Goal: Task Accomplishment & Management: Complete application form

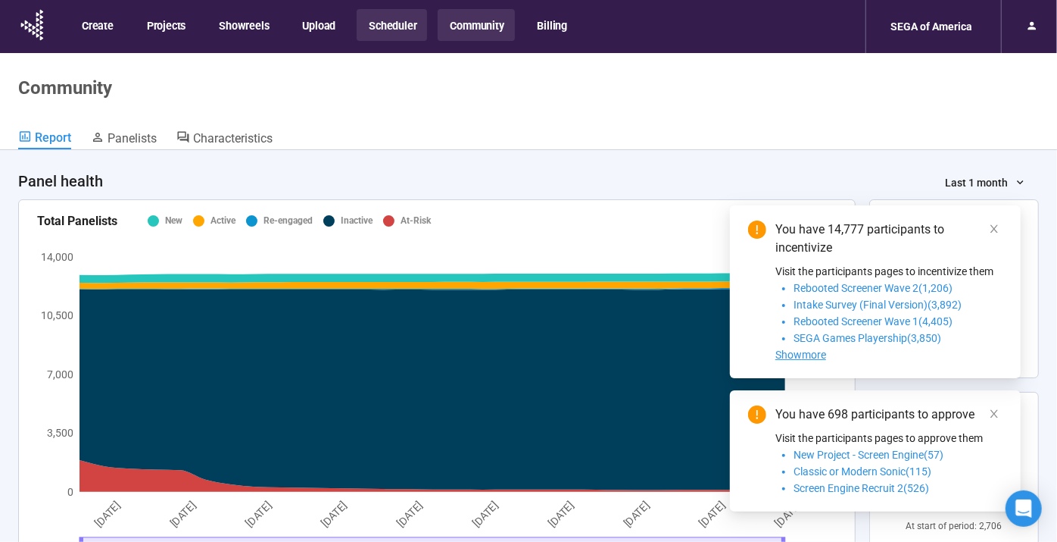
click at [409, 33] on button "Scheduler" at bounding box center [392, 25] width 70 height 32
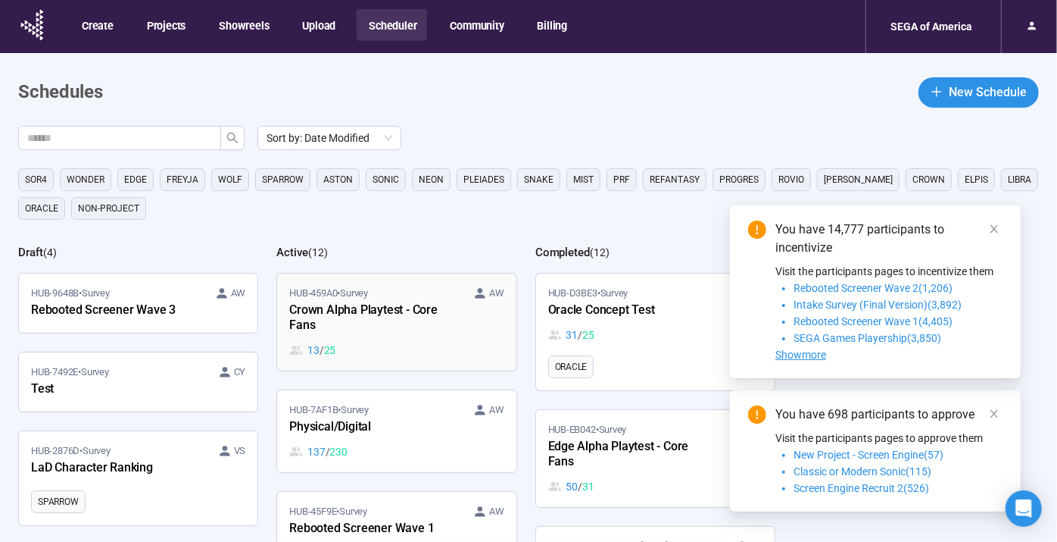
click at [435, 320] on div "Crown Alpha Playtest - Core Fans" at bounding box center [372, 318] width 167 height 35
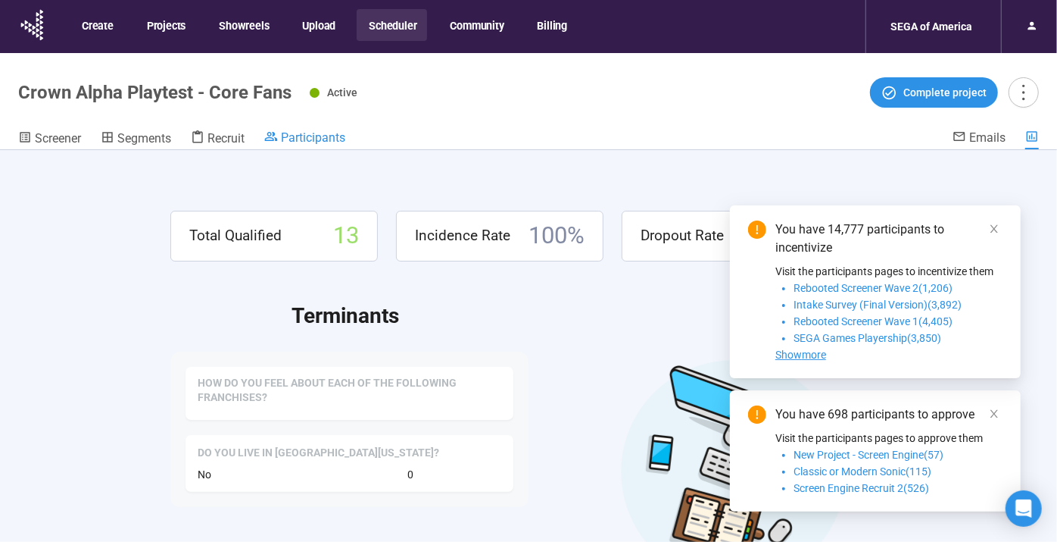
click at [292, 133] on span "Participants" at bounding box center [313, 137] width 64 height 14
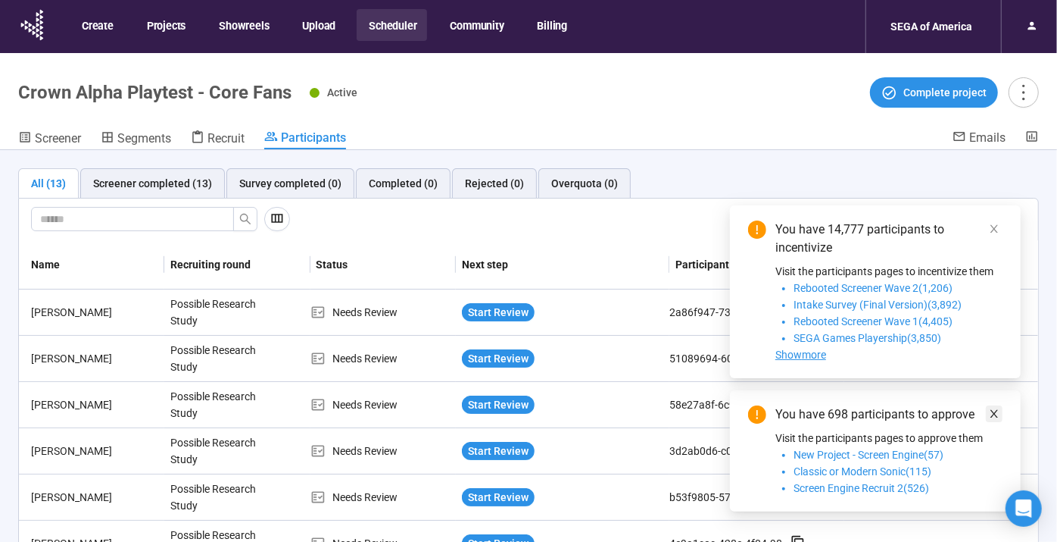
click at [986, 413] on link at bounding box center [994, 413] width 17 height 17
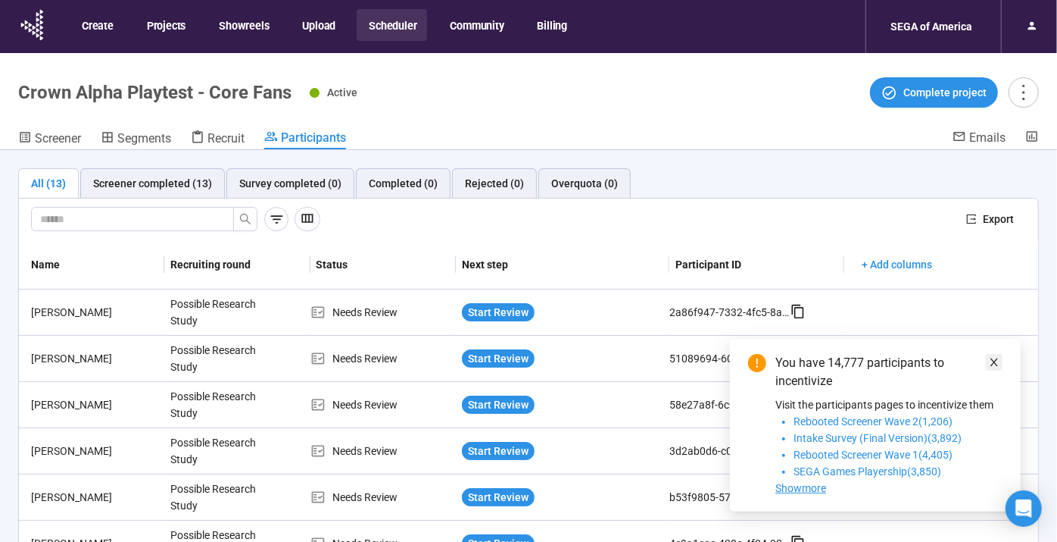
click at [987, 361] on link at bounding box center [994, 362] width 17 height 17
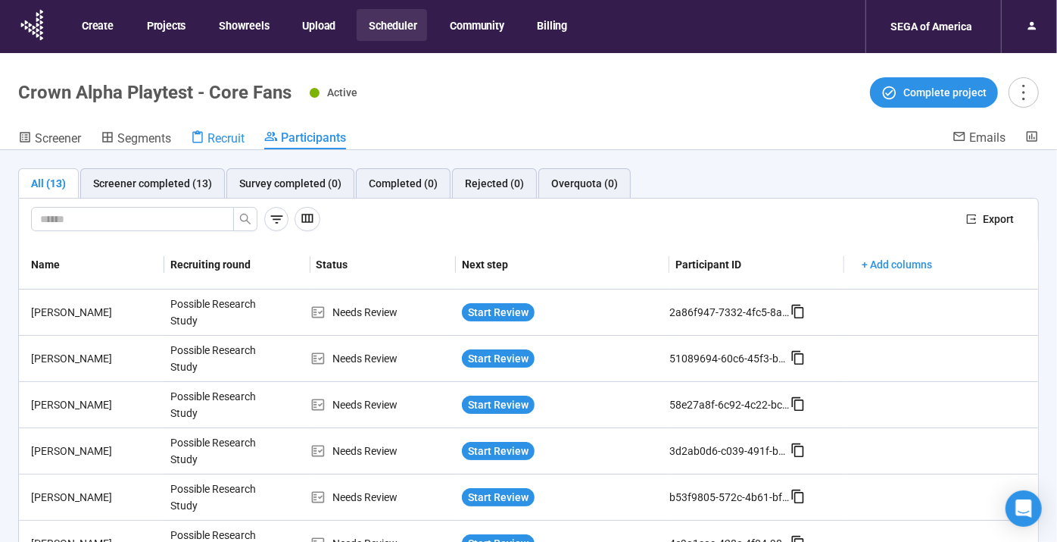
click at [198, 132] on icon at bounding box center [197, 136] width 11 height 13
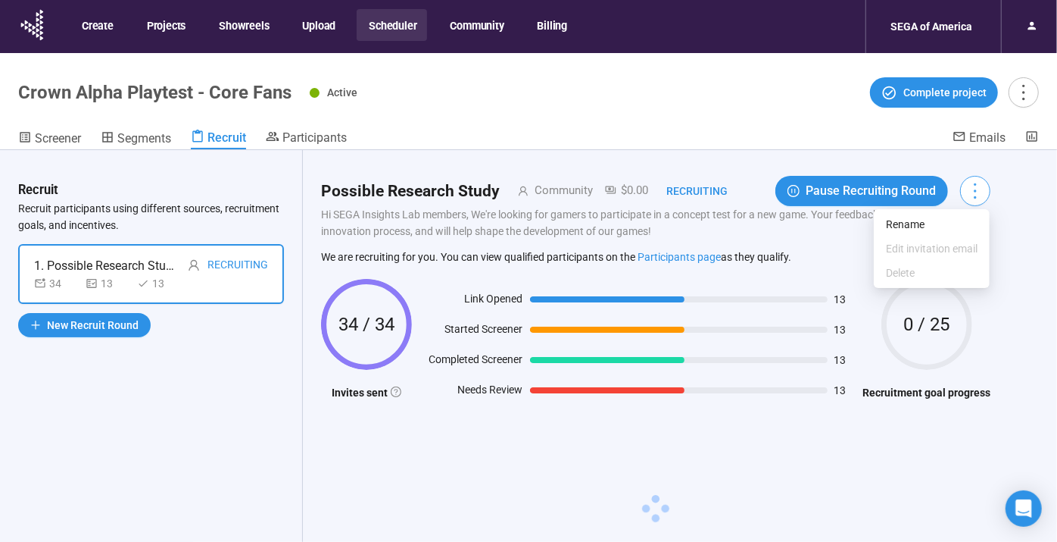
click at [974, 192] on icon "more" at bounding box center [975, 190] width 20 height 20
click at [662, 207] on p "Hi SEGA Insights Lab members, We're looking for gamers to participate in a conc…" at bounding box center [656, 222] width 670 height 33
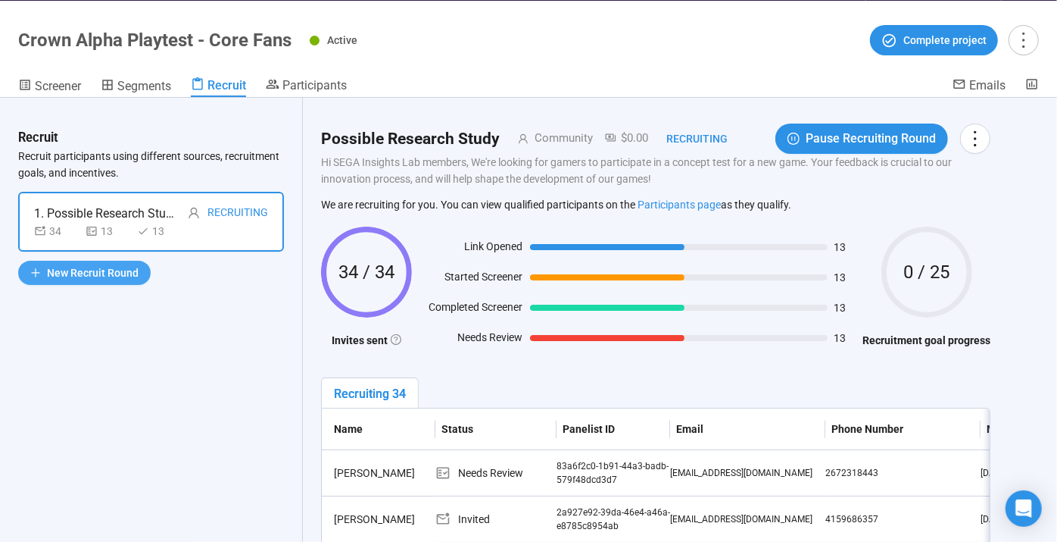
click at [109, 270] on span "New Recruit Round" at bounding box center [93, 272] width 92 height 17
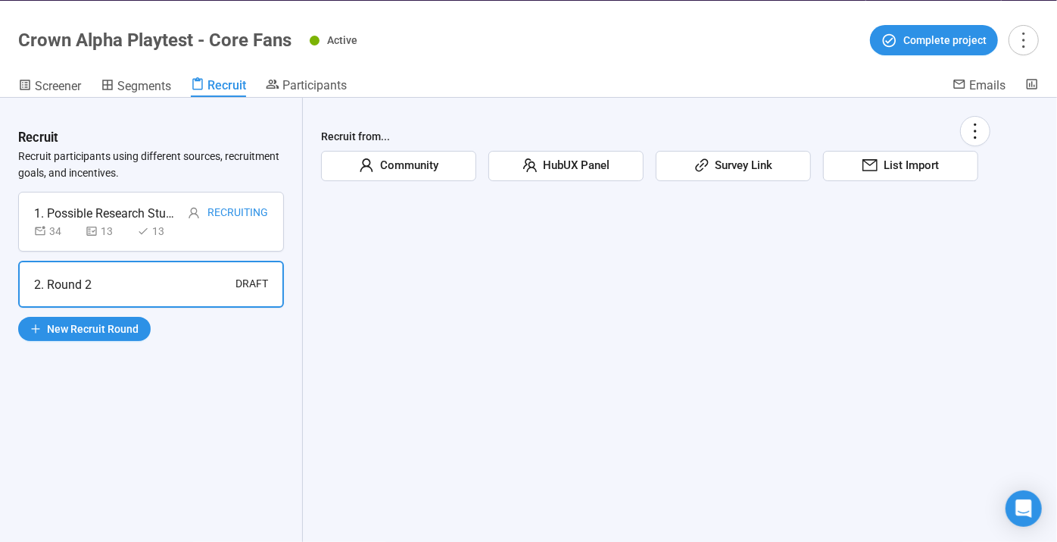
click at [447, 169] on div "Community" at bounding box center [398, 166] width 155 height 30
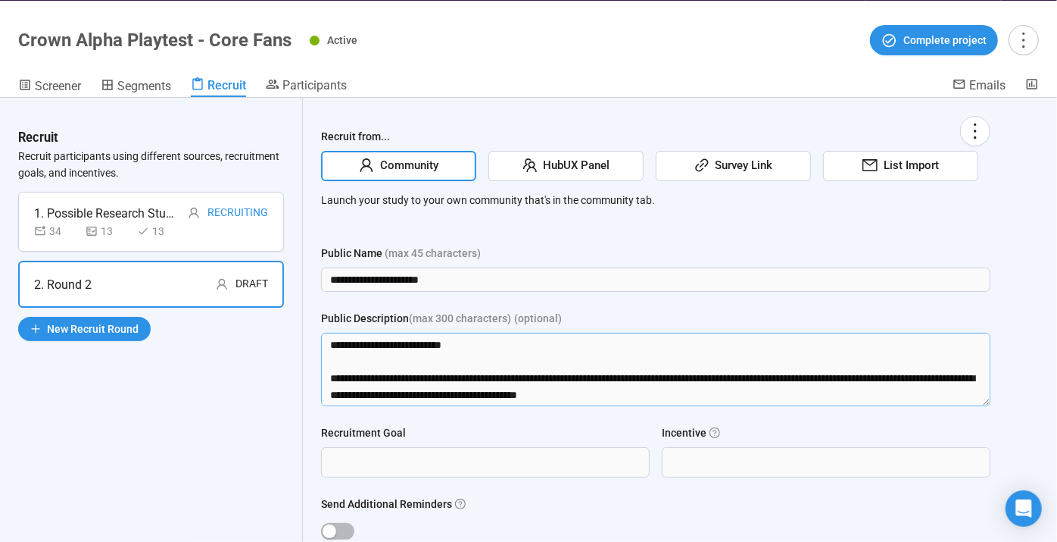
click at [517, 359] on textarea "**********" at bounding box center [656, 369] width 670 height 73
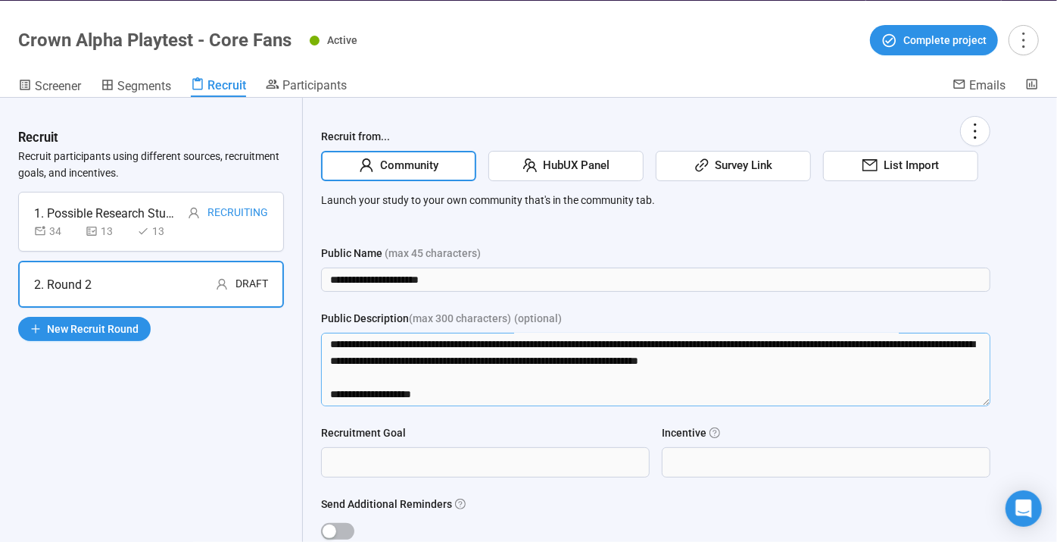
scroll to position [217, 0]
drag, startPoint x: 770, startPoint y: 384, endPoint x: 998, endPoint y: 448, distance: 236.9
click at [998, 448] on div "**********" at bounding box center [656, 372] width 706 height 548
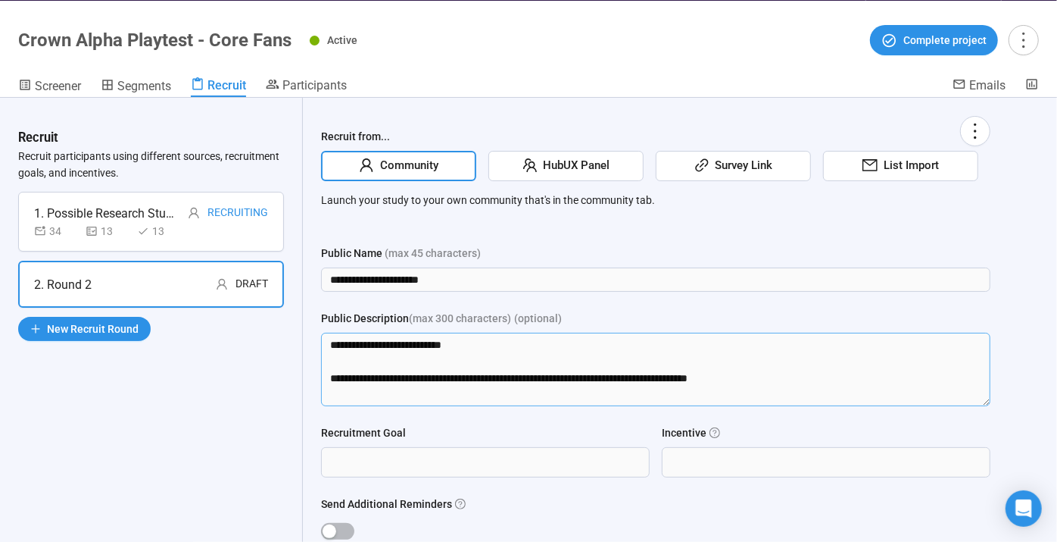
scroll to position [0, 0]
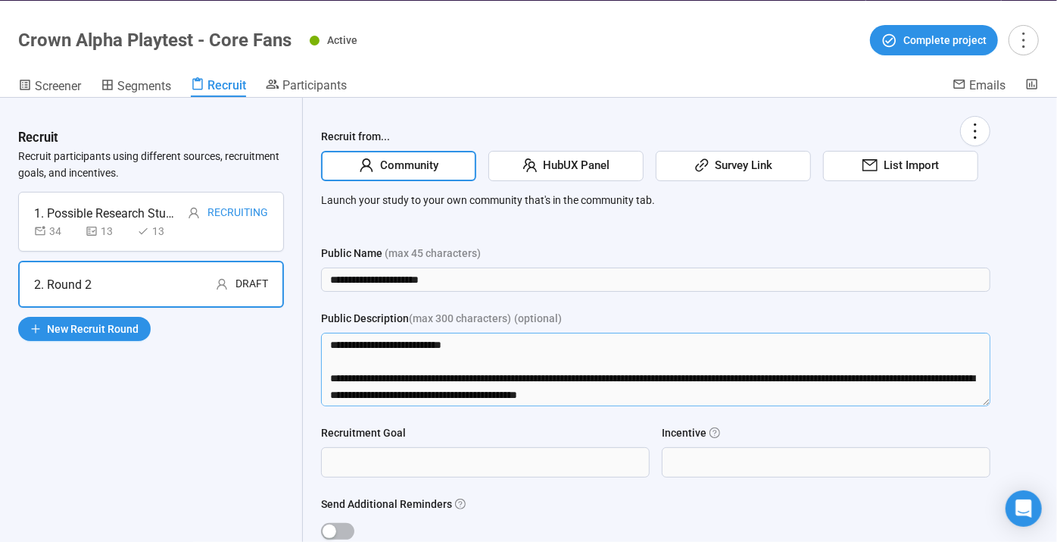
click at [795, 379] on textarea "**********" at bounding box center [656, 369] width 670 height 73
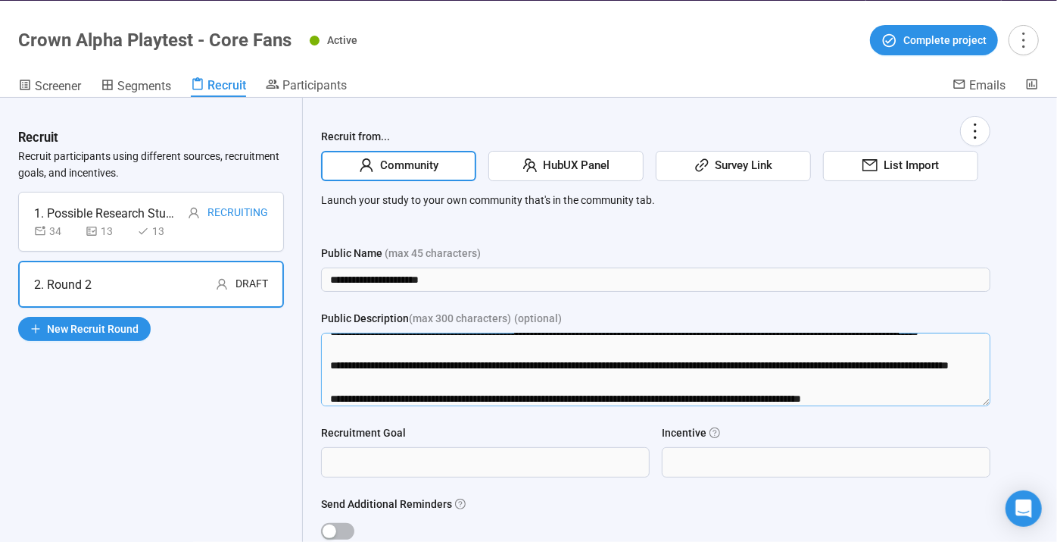
scroll to position [217, 0]
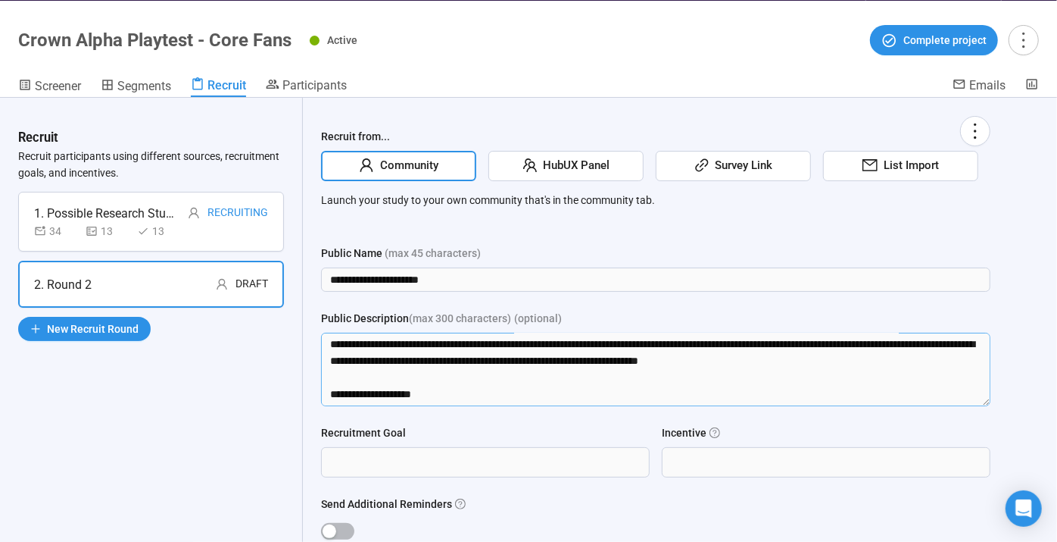
drag, startPoint x: 872, startPoint y: 377, endPoint x: 1028, endPoint y: 456, distance: 174.8
click at [1028, 456] on div "**********" at bounding box center [528, 320] width 1057 height 445
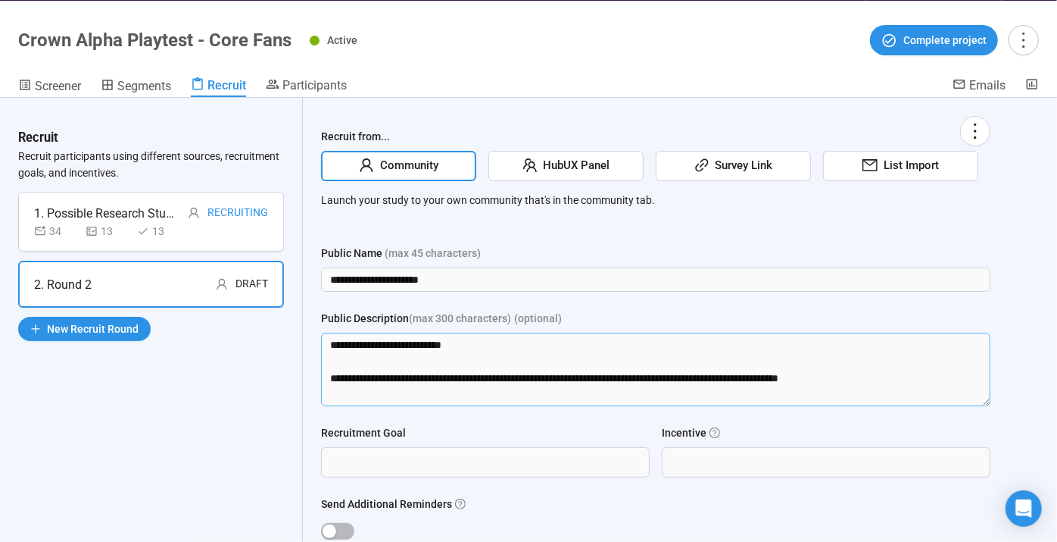
scroll to position [0, 0]
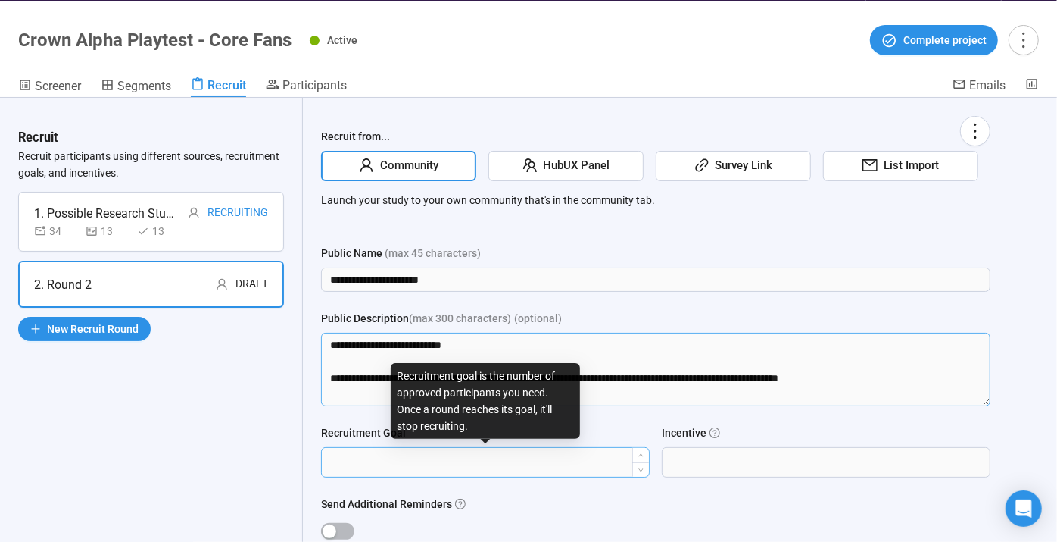
type textarea "**********"
click at [593, 456] on input "Recruitment Goal" at bounding box center [485, 462] width 327 height 29
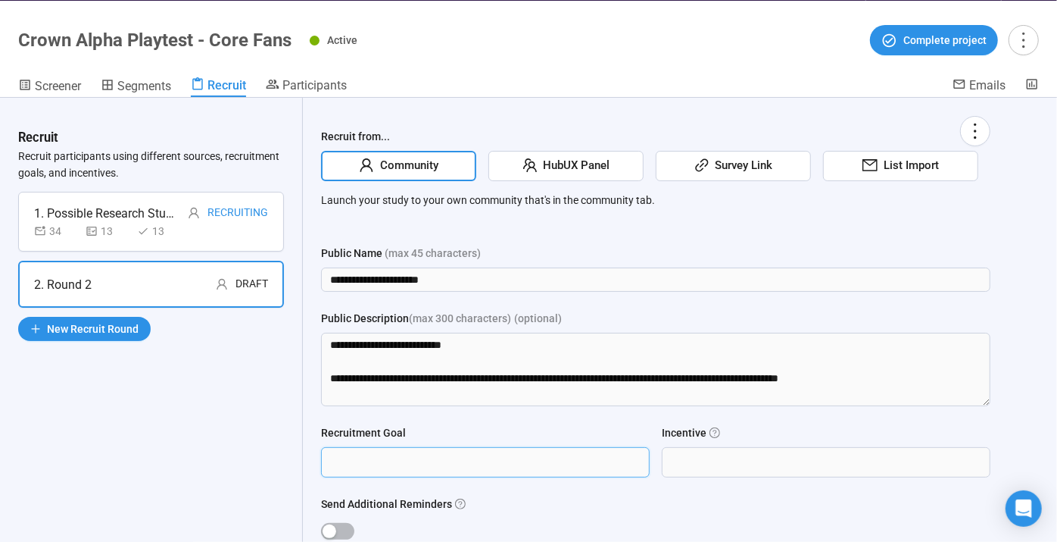
type input "*"
click at [114, 233] on div "13" at bounding box center [108, 231] width 45 height 17
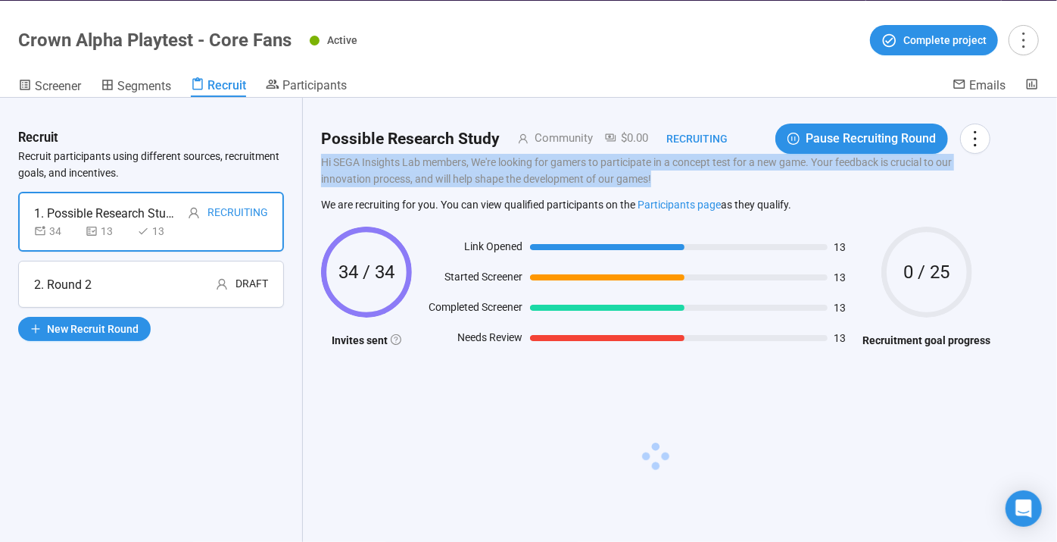
drag, startPoint x: 589, startPoint y: 174, endPoint x: 321, endPoint y: 161, distance: 267.7
click at [321, 161] on p "Hi SEGA Insights Lab members, We're looking for gamers to participate in a conc…" at bounding box center [656, 170] width 670 height 33
copy p "Hi SEGA Insights Lab members, We're looking for gamers to participate in a conc…"
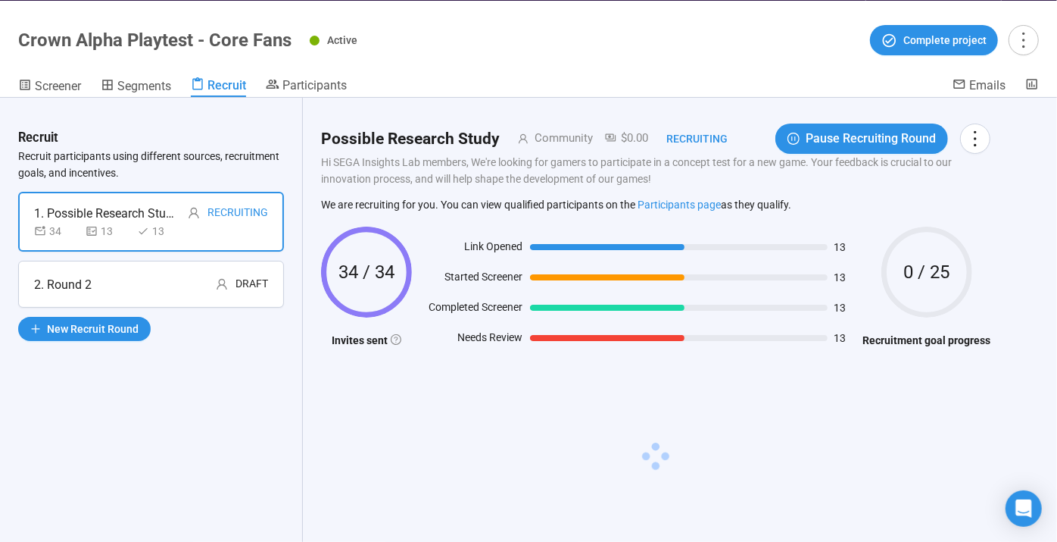
click at [168, 279] on div "2. Round 2 Draft" at bounding box center [151, 284] width 234 height 19
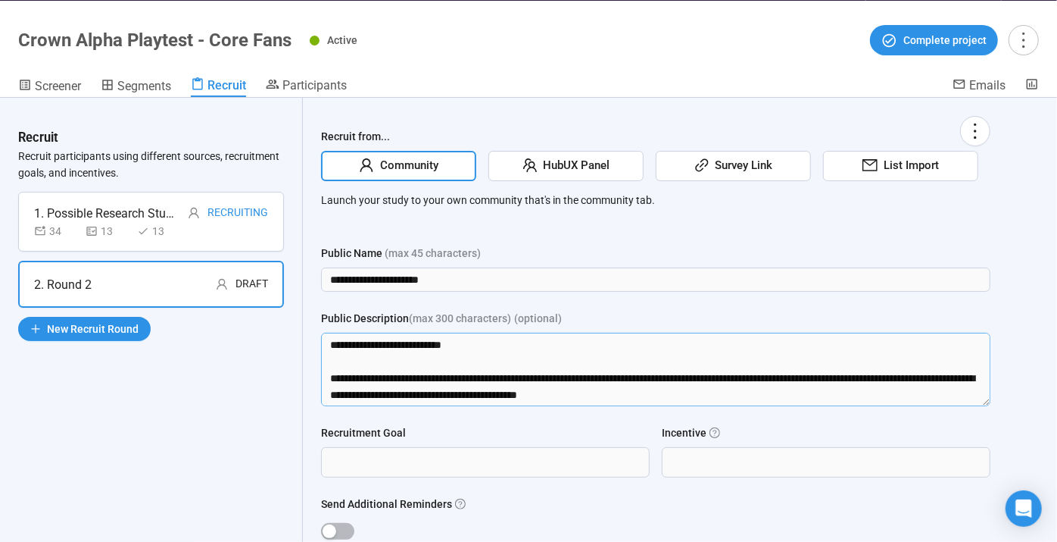
drag, startPoint x: 733, startPoint y: 397, endPoint x: 226, endPoint y: 370, distance: 508.2
click at [226, 370] on div "**********" at bounding box center [528, 320] width 1057 height 445
paste textarea
type textarea "**********"
click at [395, 478] on div "Recruitment Goal Incentive" at bounding box center [656, 459] width 670 height 71
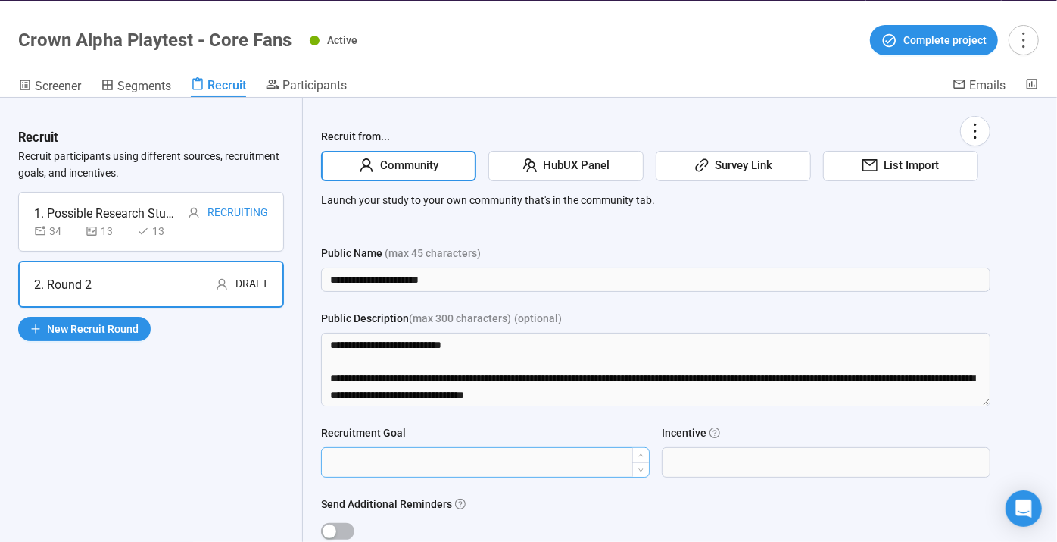
click at [394, 465] on input "Recruitment Goal" at bounding box center [485, 462] width 327 height 29
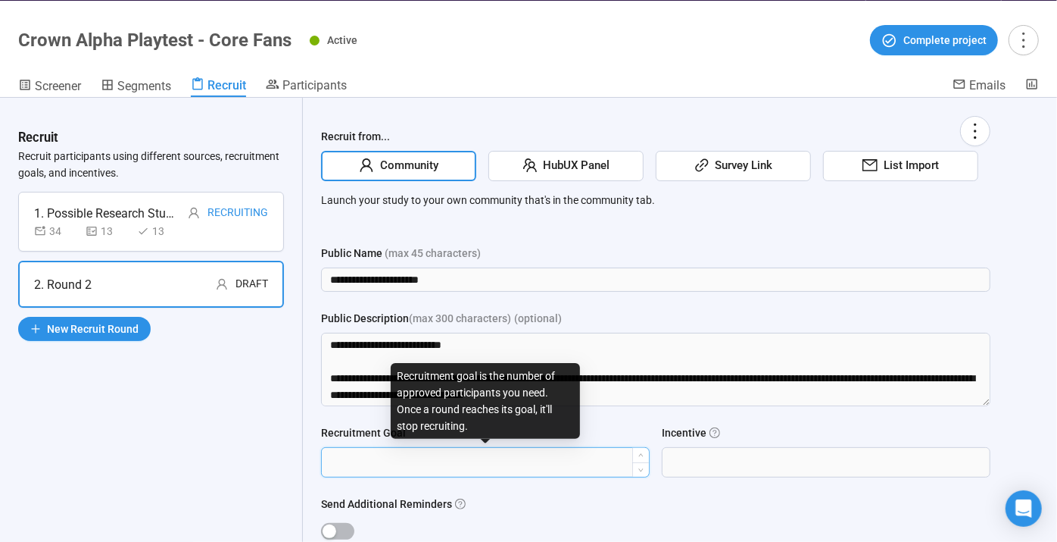
scroll to position [102, 0]
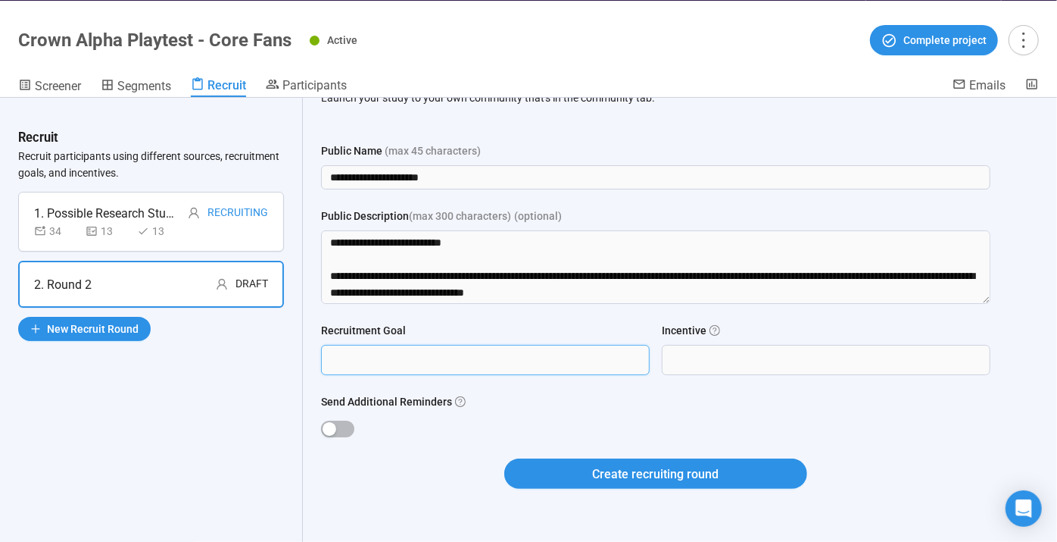
type input "*"
click at [678, 409] on div "Send Additional Reminders" at bounding box center [656, 404] width 670 height 23
click at [448, 354] on input "*" at bounding box center [485, 359] width 327 height 29
type input "**"
click at [684, 364] on input "Incentive" at bounding box center [826, 359] width 327 height 29
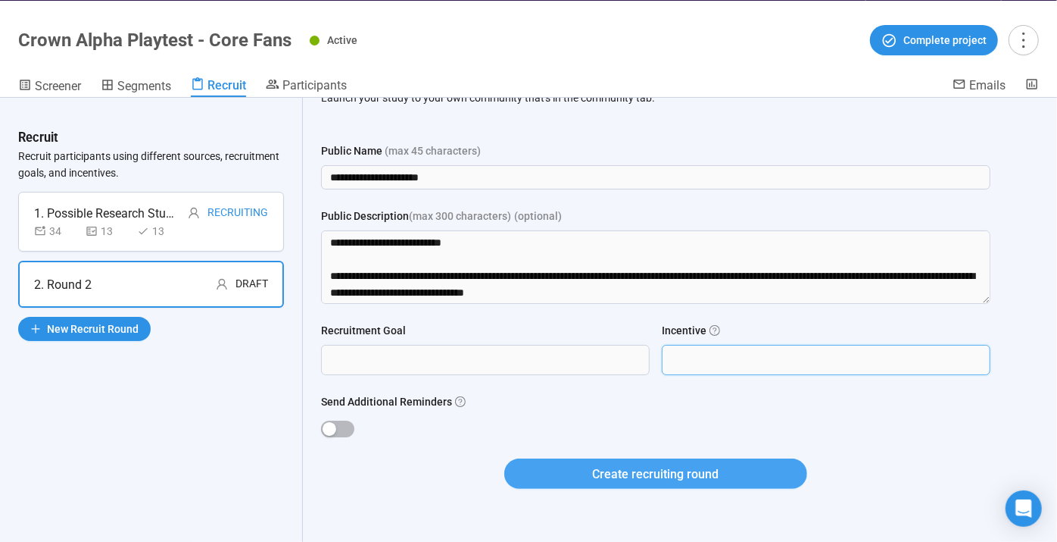
type input "****"
click at [662, 471] on span "Create recruiting round" at bounding box center [656, 473] width 126 height 19
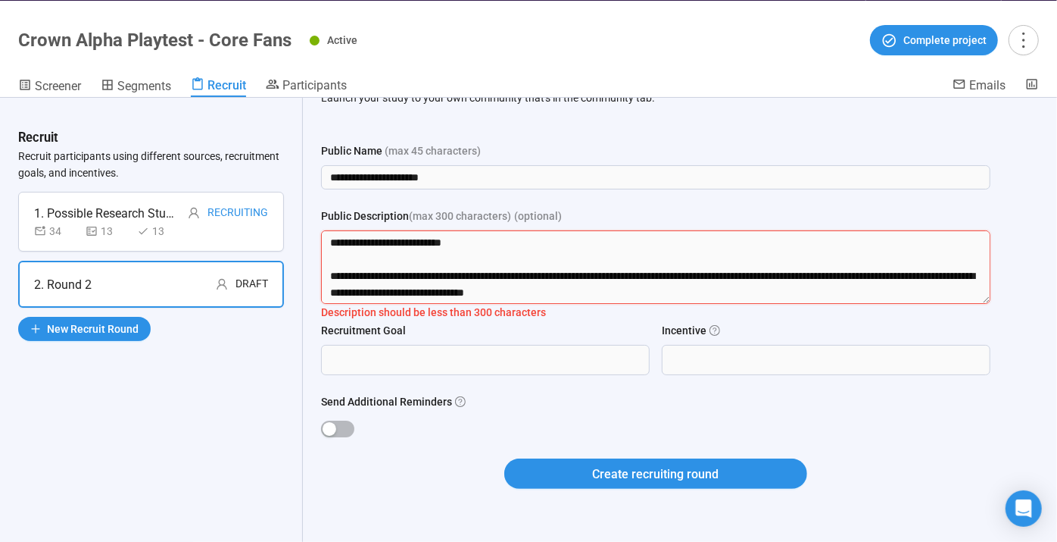
drag, startPoint x: 678, startPoint y: 289, endPoint x: 1053, endPoint y: 407, distance: 392.9
click at [1053, 407] on div "**********" at bounding box center [528, 320] width 1057 height 445
click at [579, 255] on textarea "**********" at bounding box center [656, 266] width 670 height 73
drag, startPoint x: 554, startPoint y: 255, endPoint x: 133, endPoint y: 182, distance: 427.5
click at [133, 182] on div "**********" at bounding box center [528, 320] width 1057 height 445
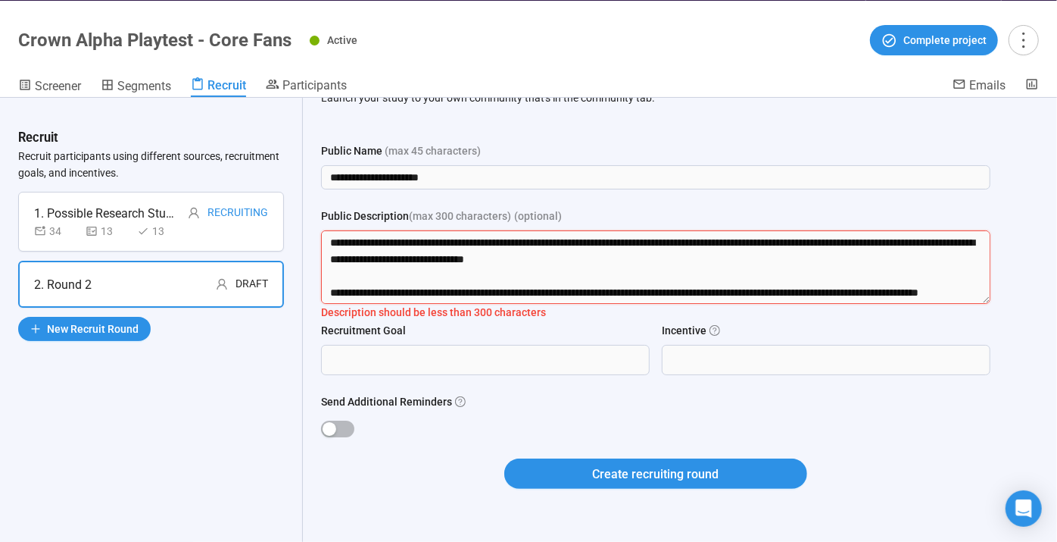
scroll to position [183, 0]
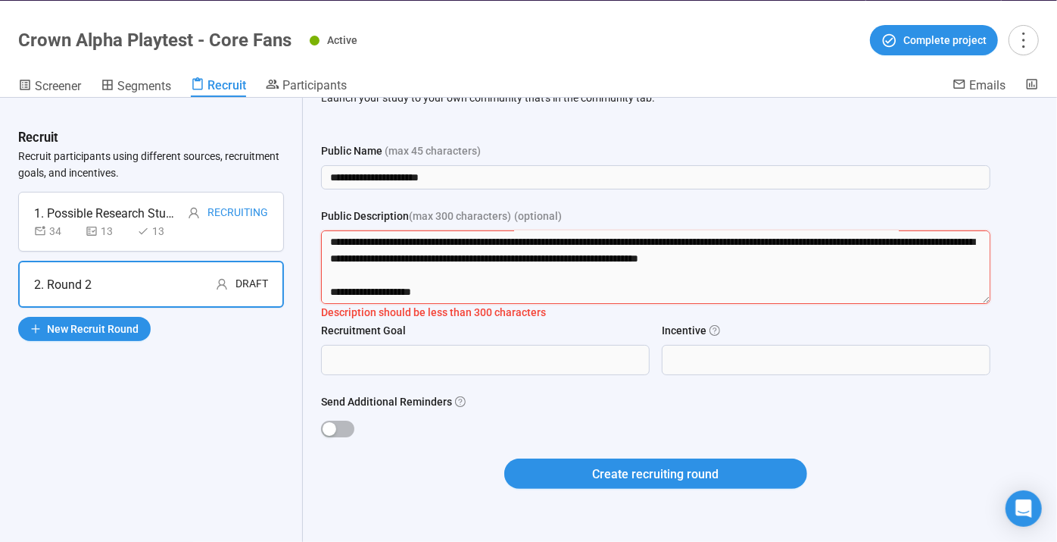
drag, startPoint x: 697, startPoint y: 259, endPoint x: 870, endPoint y: 582, distance: 366.6
click at [870, 541] on html "**********" at bounding box center [528, 245] width 1057 height 595
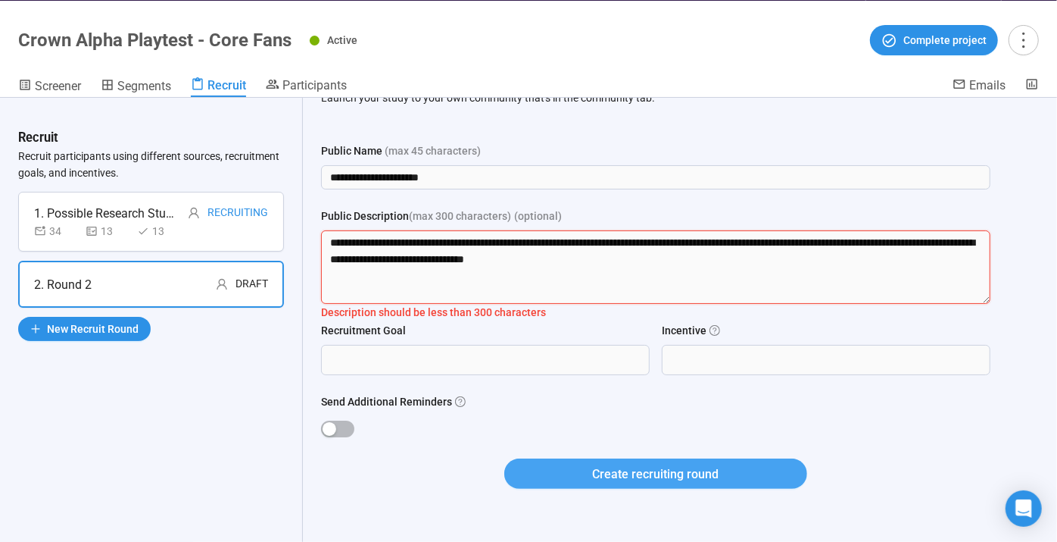
type textarea "**********"
click at [703, 485] on button "Create recruiting round" at bounding box center [655, 473] width 303 height 30
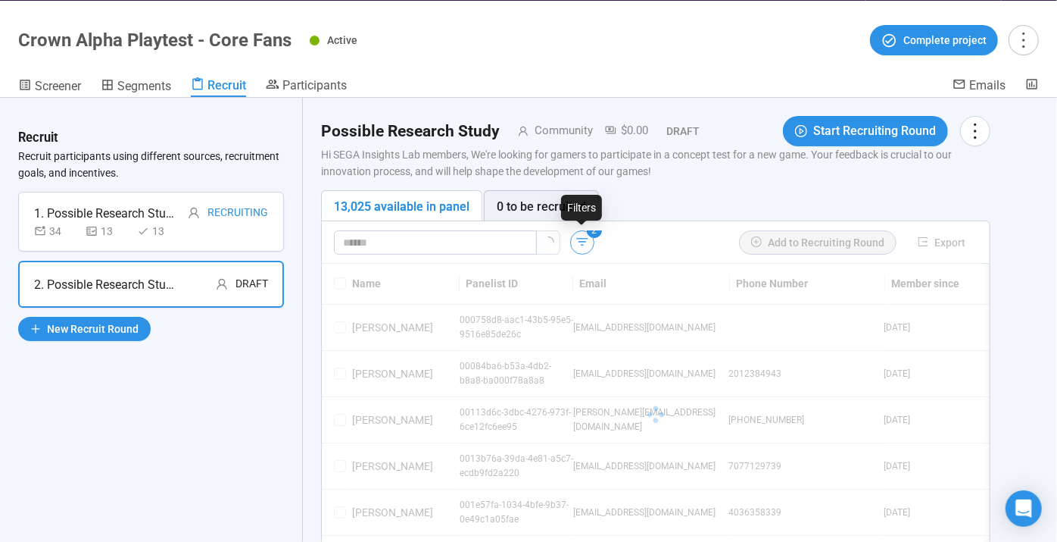
click at [585, 242] on icon "button" at bounding box center [582, 241] width 15 height 15
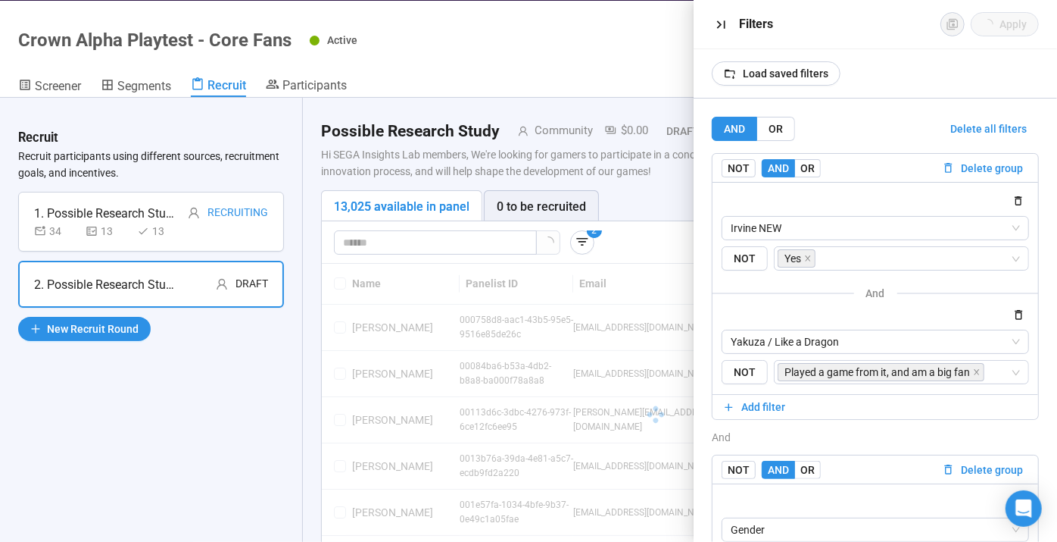
scroll to position [121, 0]
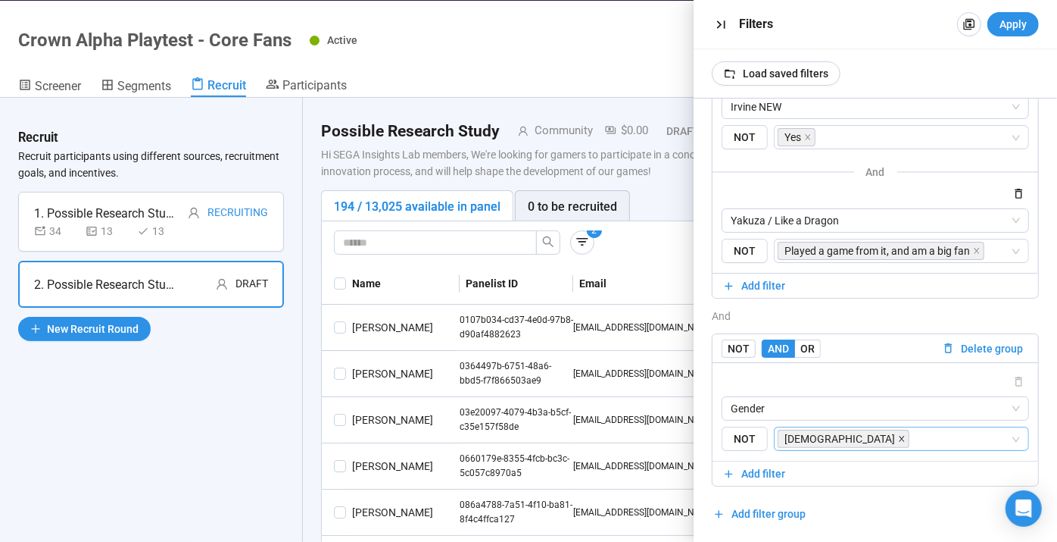
click at [899, 436] on icon "close" at bounding box center [901, 438] width 5 height 5
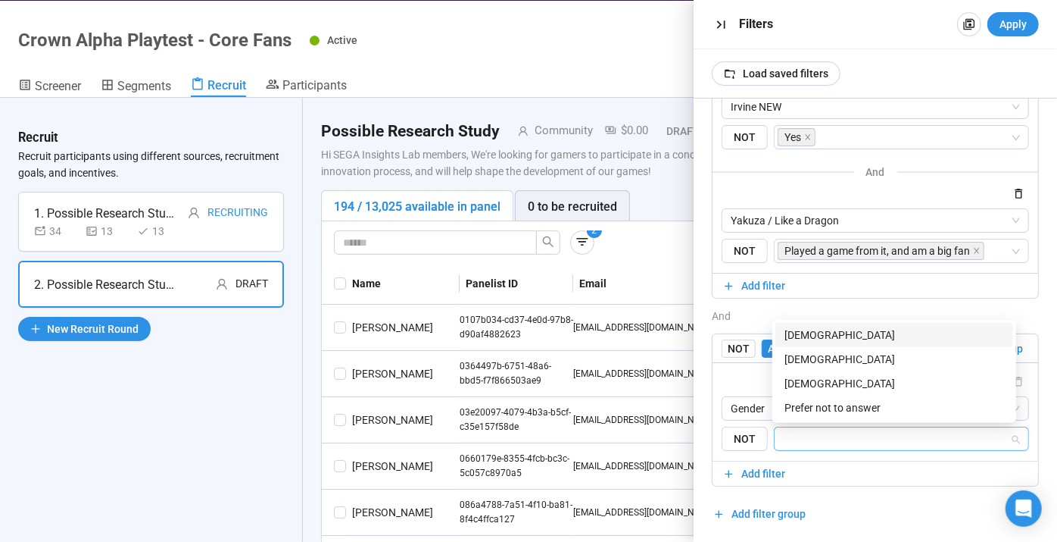
click at [812, 436] on input "search" at bounding box center [897, 438] width 226 height 18
click at [804, 356] on div "Female" at bounding box center [895, 359] width 220 height 17
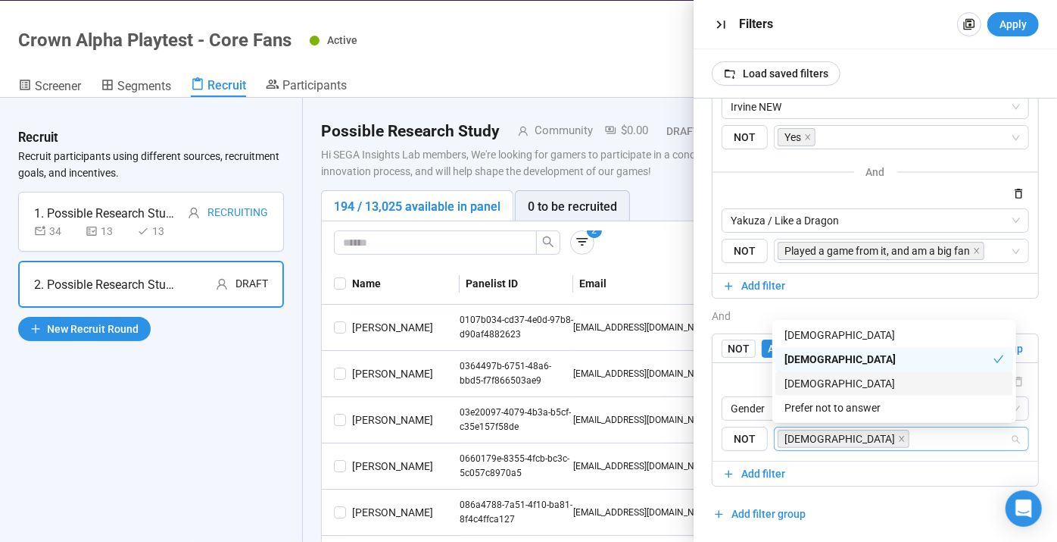
click at [838, 384] on div "Non-binary" at bounding box center [895, 383] width 220 height 17
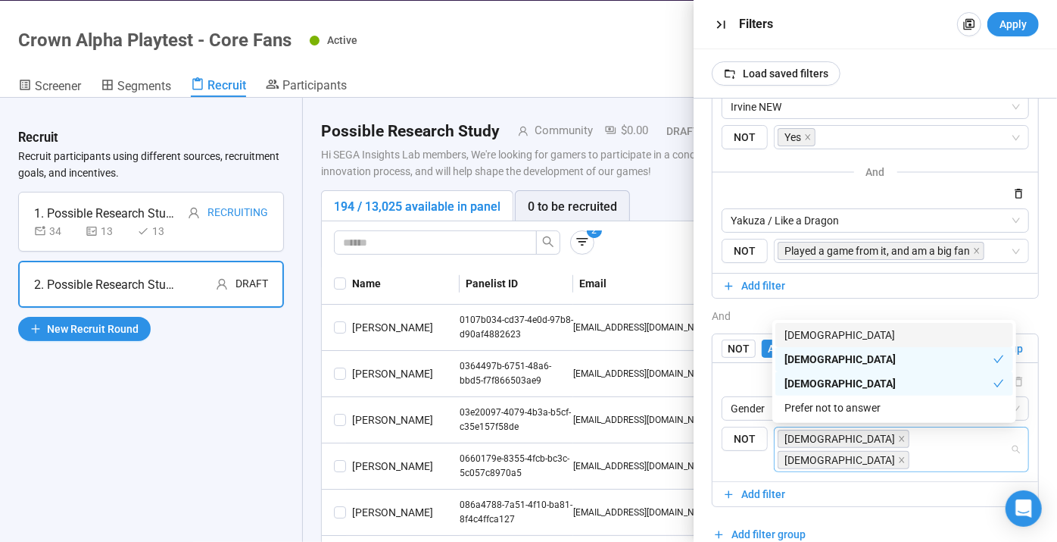
click at [1005, 40] on div "Filters Apply" at bounding box center [876, 24] width 364 height 49
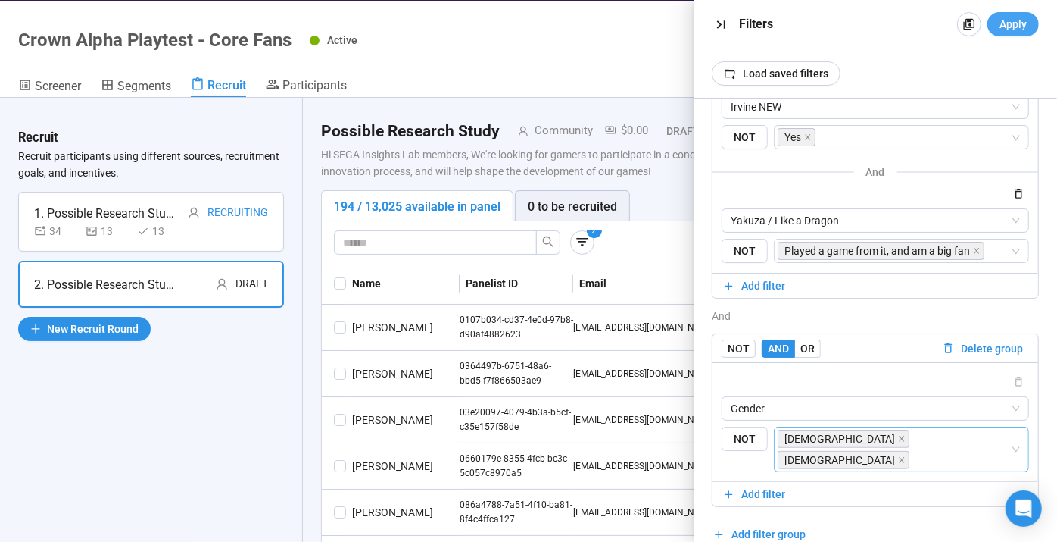
click at [1002, 19] on span "Apply" at bounding box center [1013, 24] width 27 height 17
click at [1015, 21] on span "Apply" at bounding box center [1013, 24] width 27 height 17
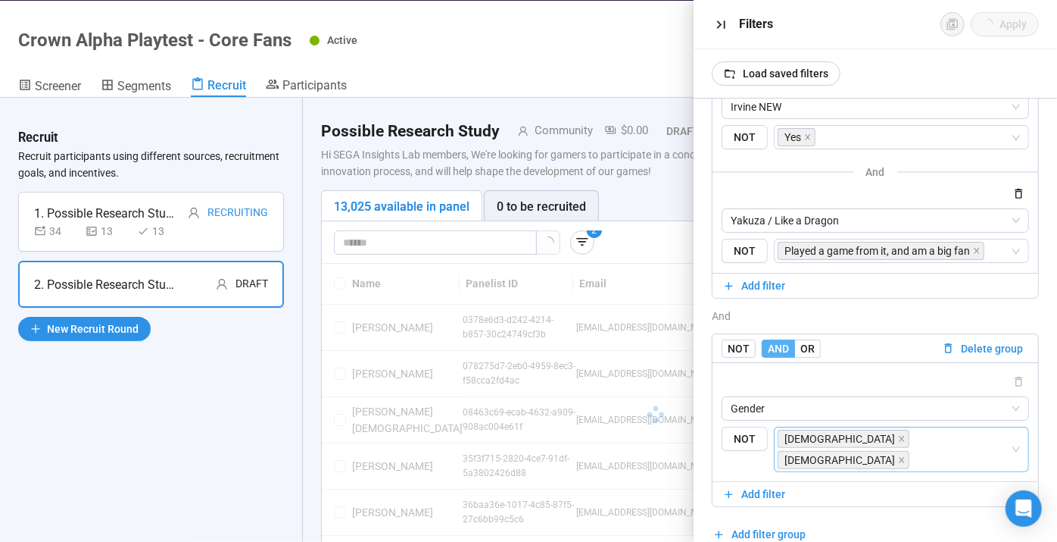
scroll to position [0, 0]
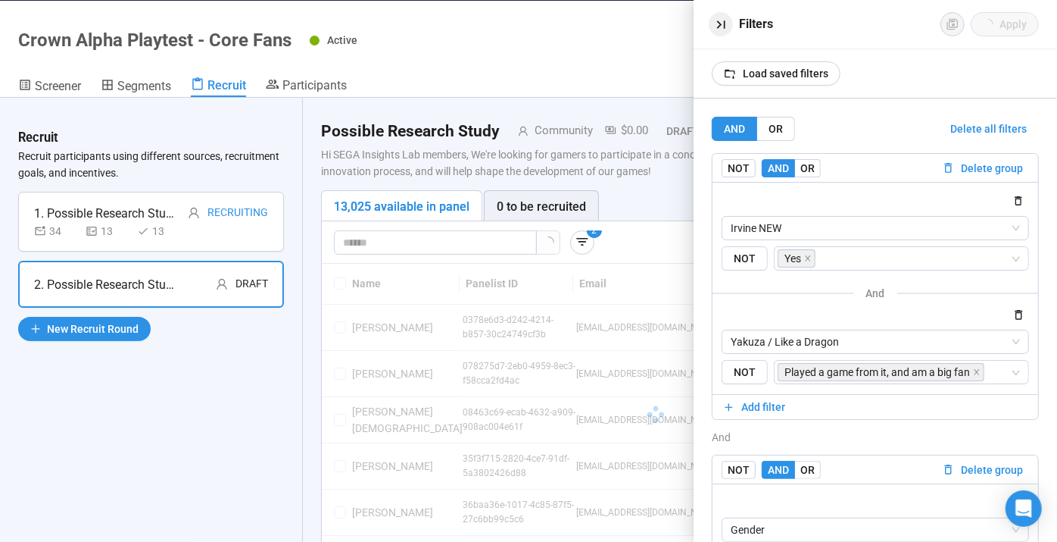
click at [713, 19] on icon "button" at bounding box center [721, 25] width 16 height 16
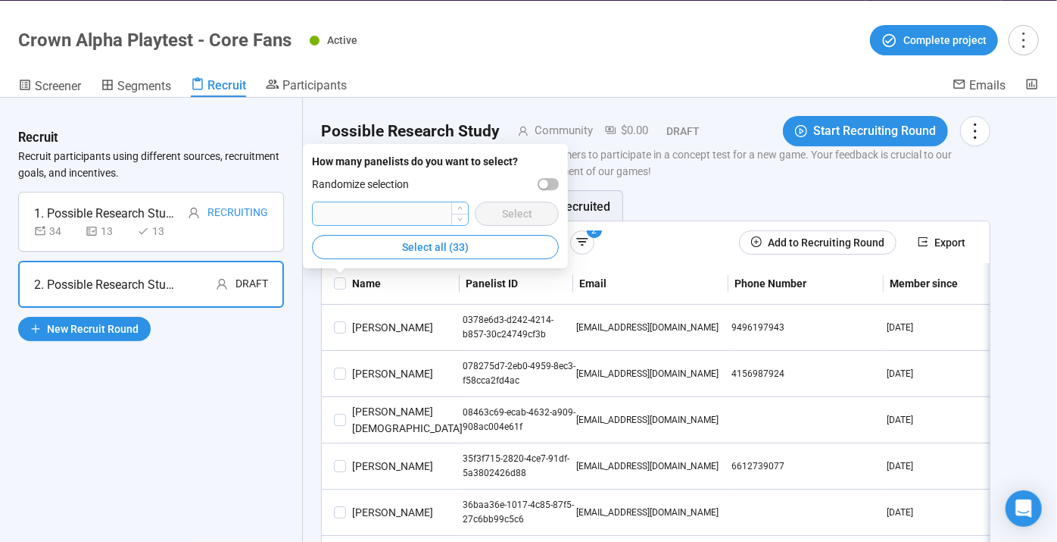
click at [415, 214] on input "number" at bounding box center [390, 213] width 155 height 23
click at [684, 211] on div "33 / 13,025 available in panel 0 to be recruited" at bounding box center [656, 205] width 670 height 31
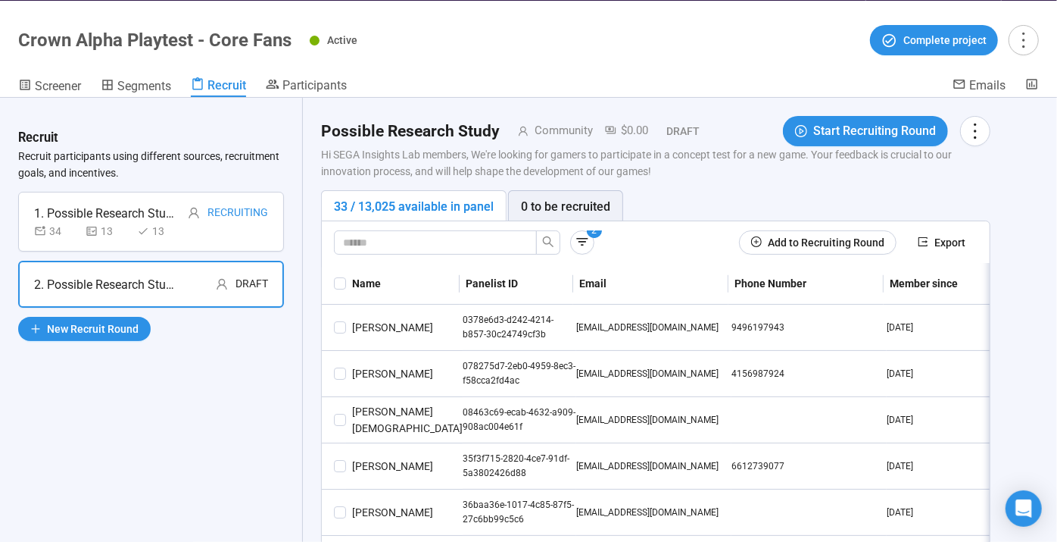
scroll to position [320, 0]
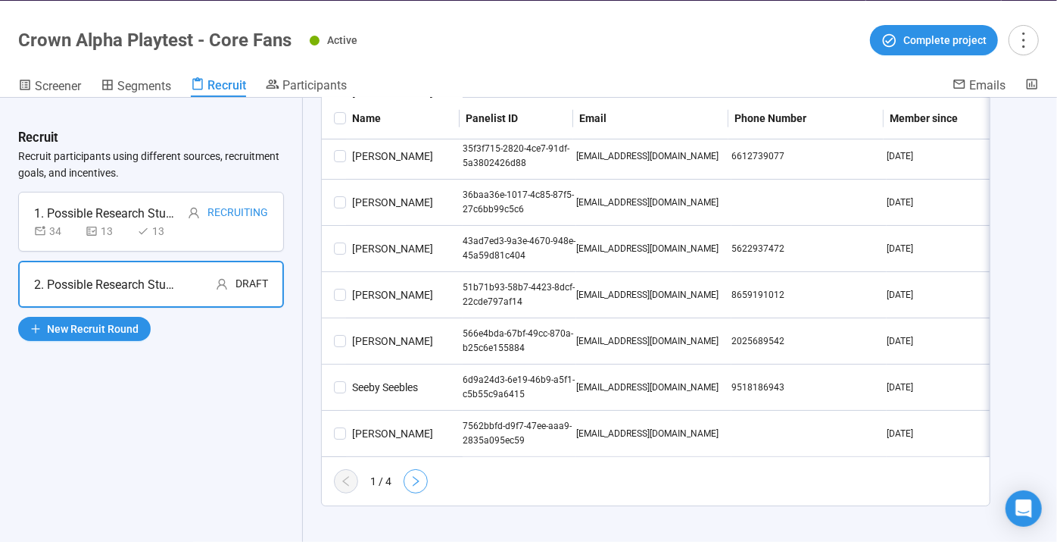
click at [408, 479] on button "button" at bounding box center [416, 481] width 24 height 24
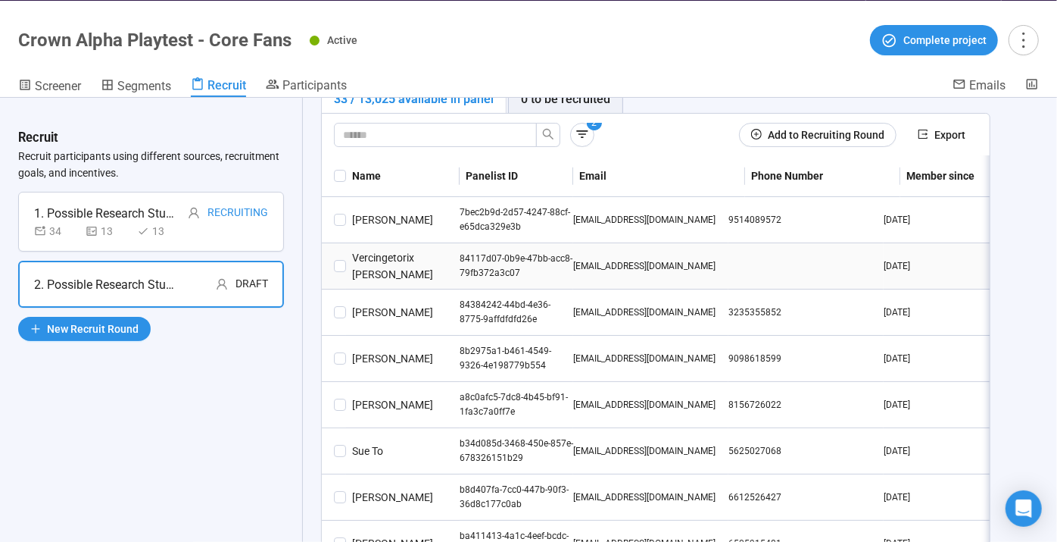
scroll to position [108, 0]
click at [336, 220] on span at bounding box center [340, 219] width 12 height 12
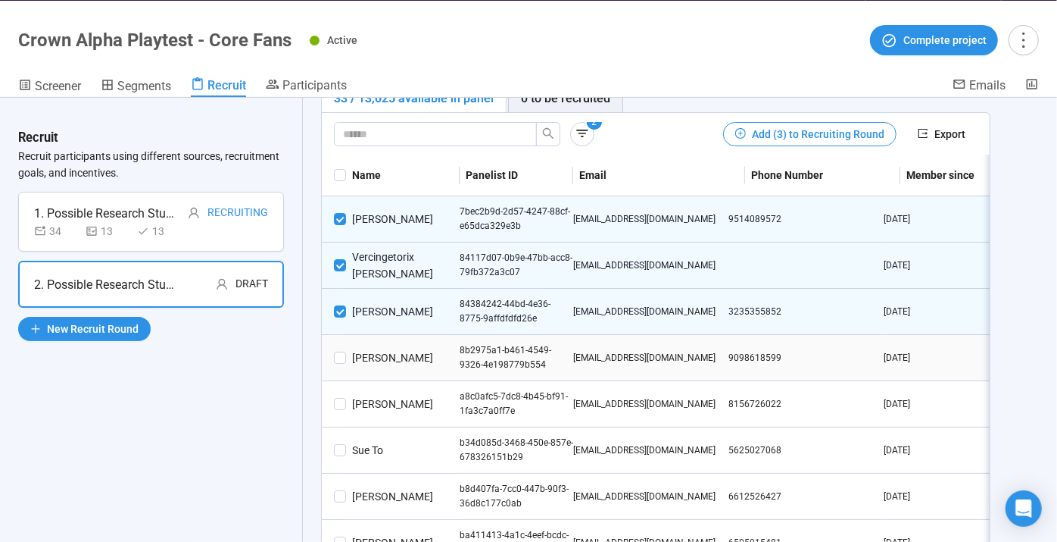
scroll to position [255, 0]
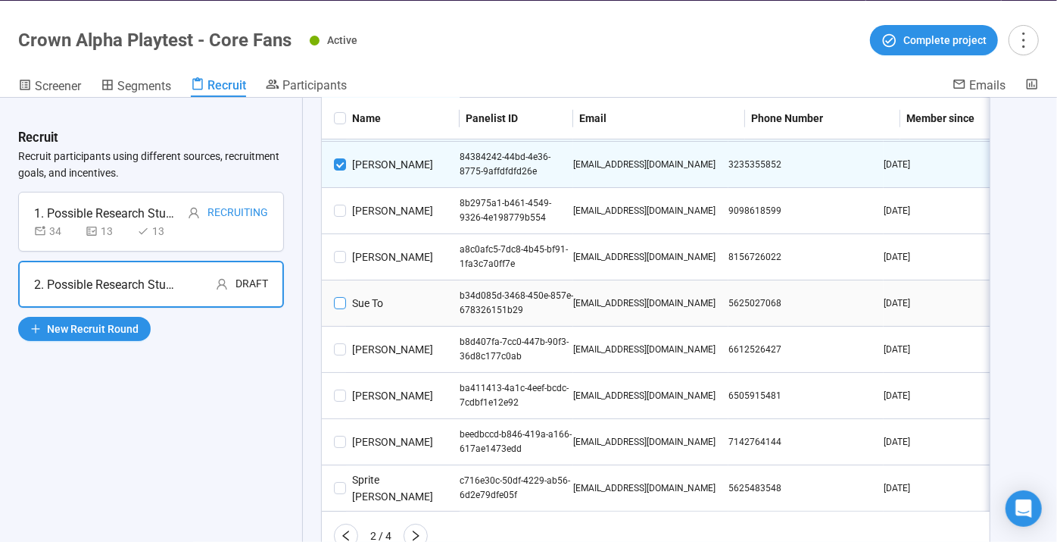
click at [339, 297] on span at bounding box center [340, 303] width 12 height 12
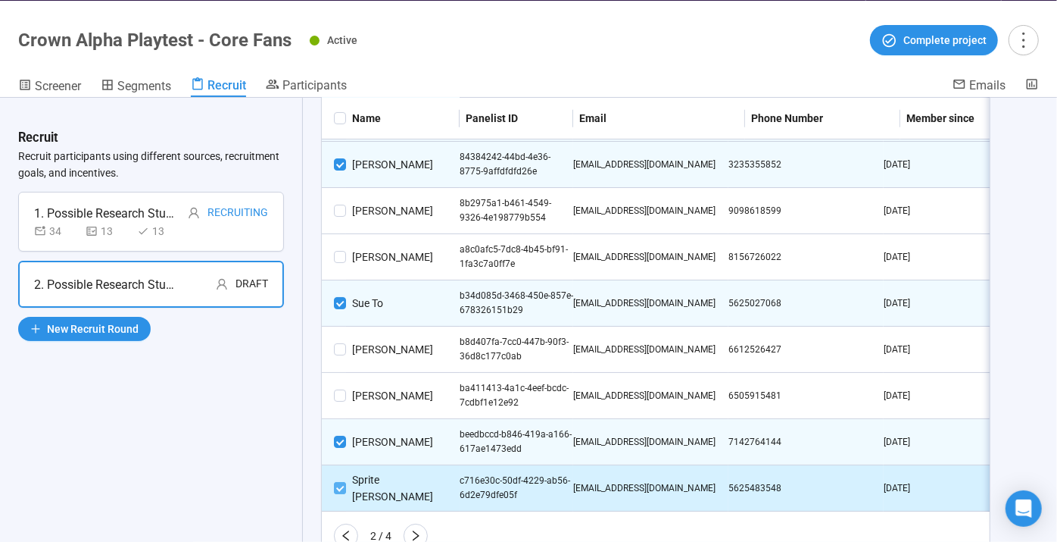
scroll to position [320, 0]
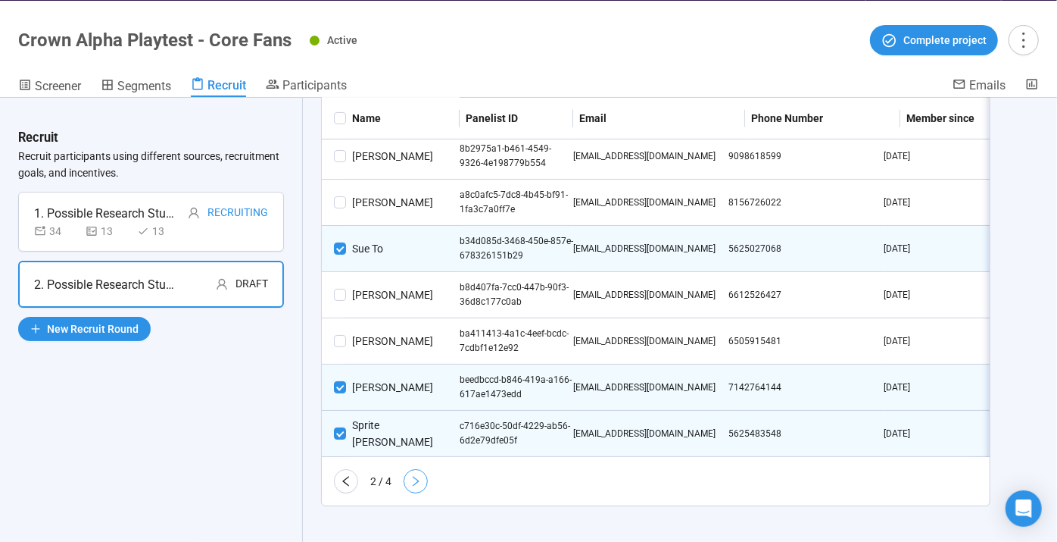
click at [423, 479] on button "button" at bounding box center [416, 481] width 24 height 24
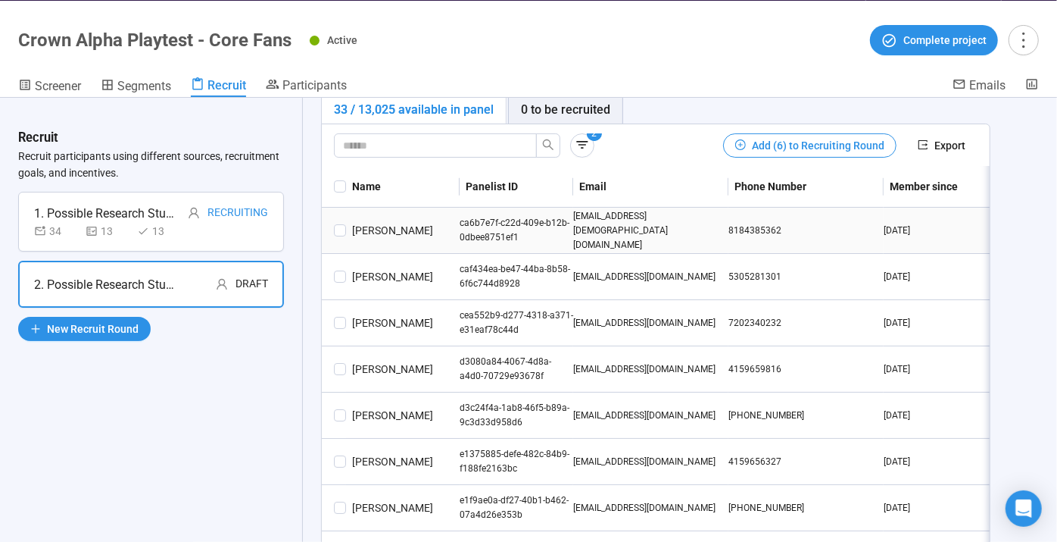
scroll to position [104, 0]
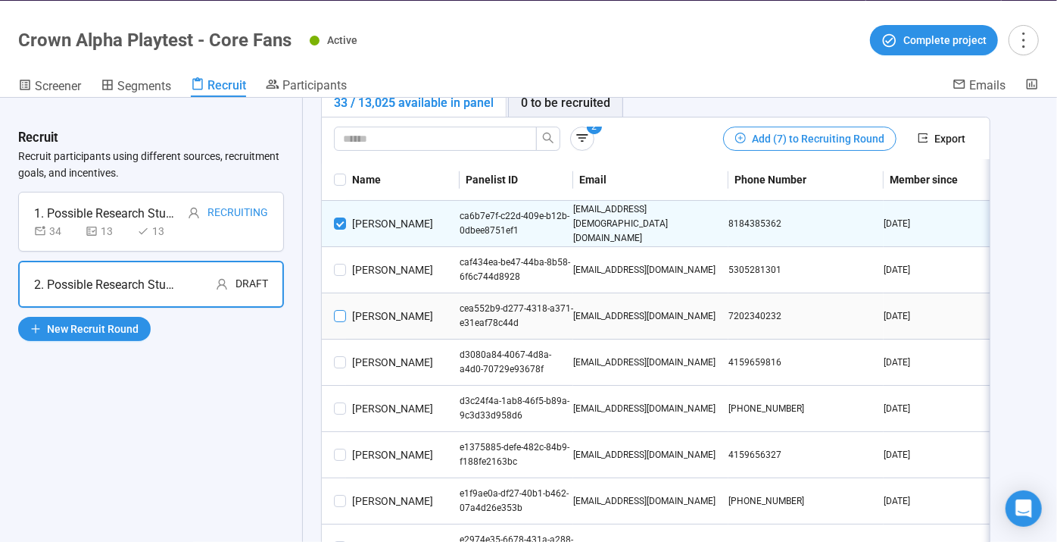
click at [339, 310] on span at bounding box center [340, 316] width 12 height 12
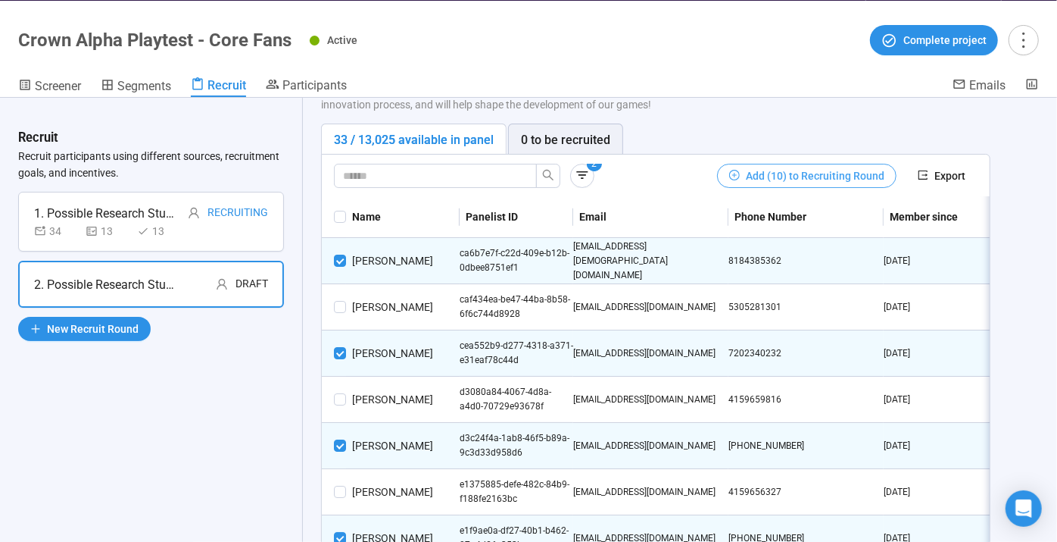
scroll to position [20, 0]
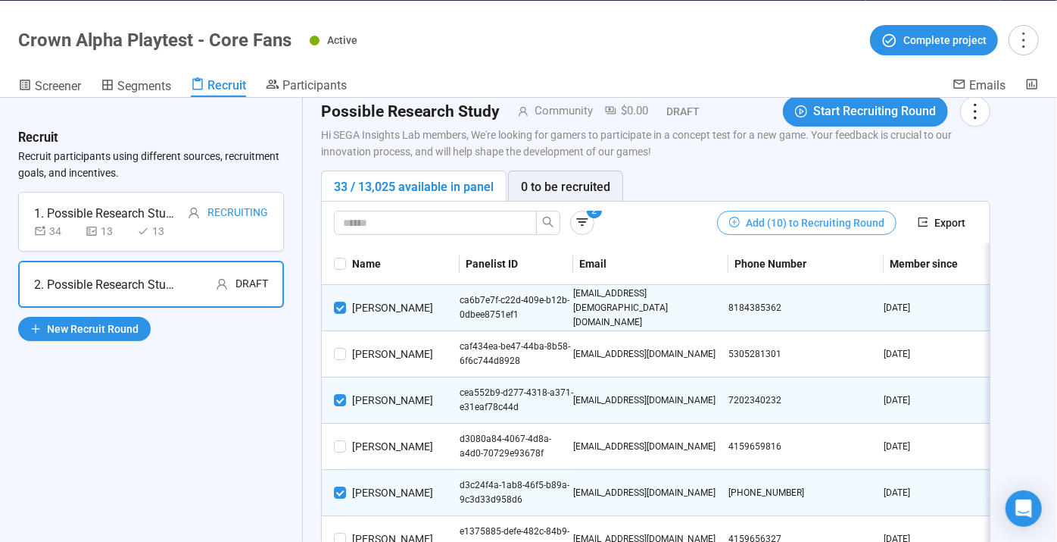
click at [795, 214] on span "Add (10) to Recruiting Round" at bounding box center [815, 222] width 139 height 17
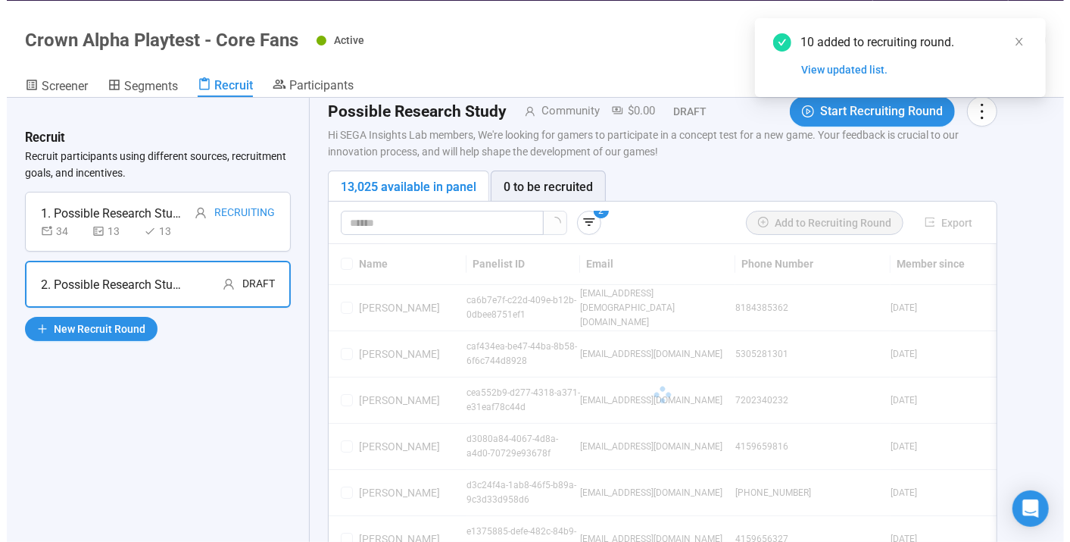
scroll to position [0, 0]
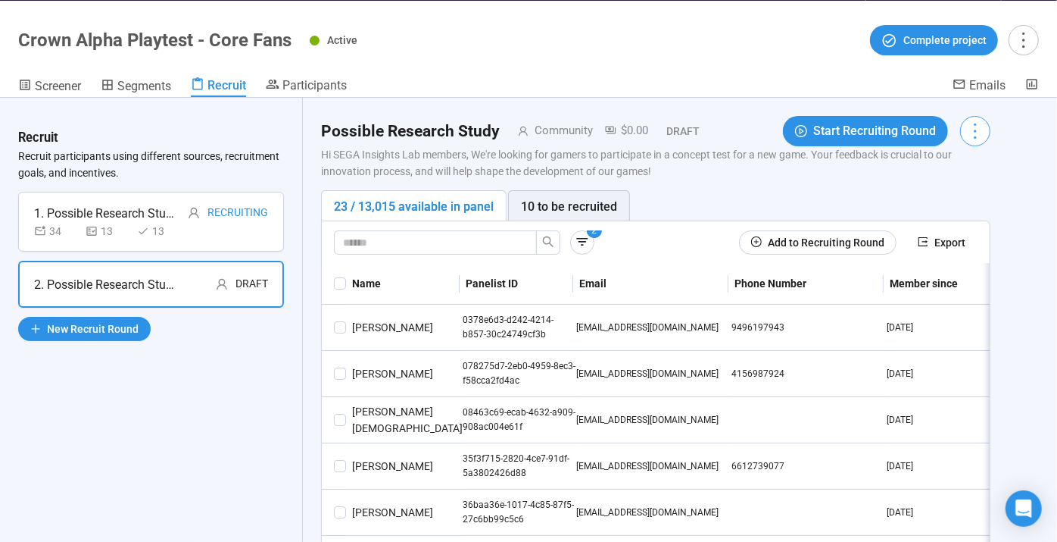
click at [966, 125] on icon "more" at bounding box center [975, 130] width 20 height 20
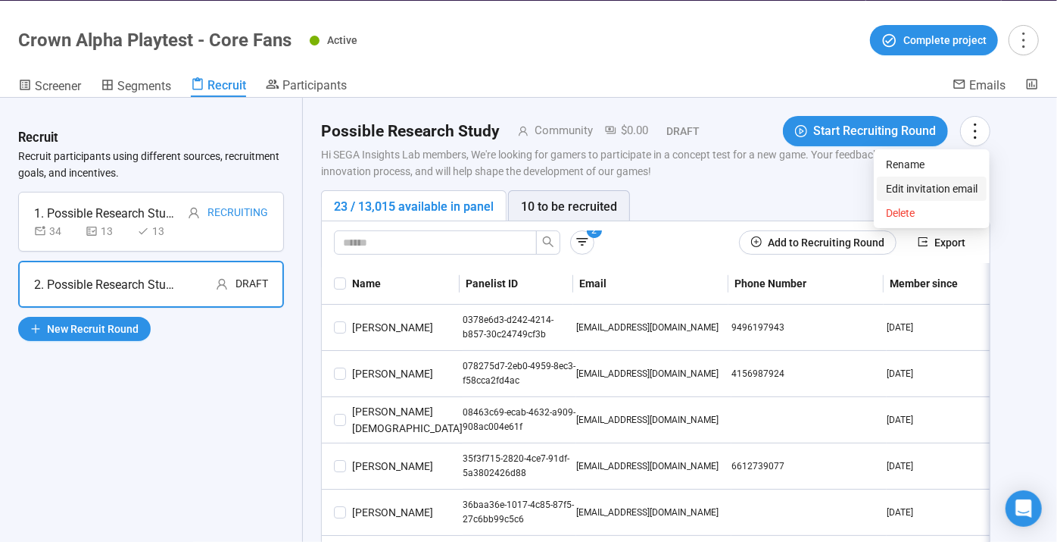
click at [921, 182] on span "Edit invitation email" at bounding box center [932, 188] width 92 height 17
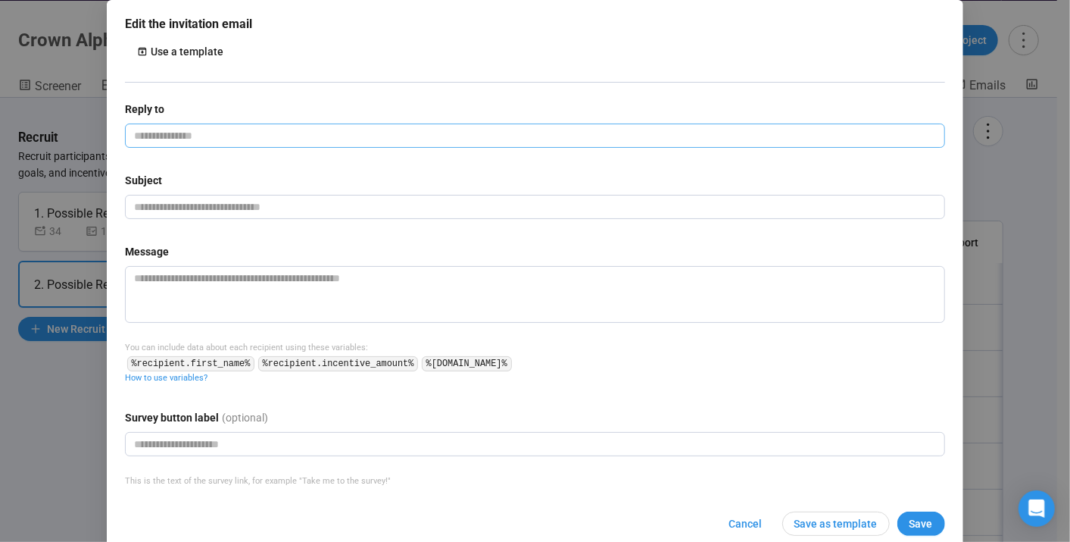
click at [260, 144] on input "email" at bounding box center [535, 135] width 820 height 24
type input "**********"
type input "*********"
click at [279, 288] on textarea at bounding box center [535, 294] width 820 height 57
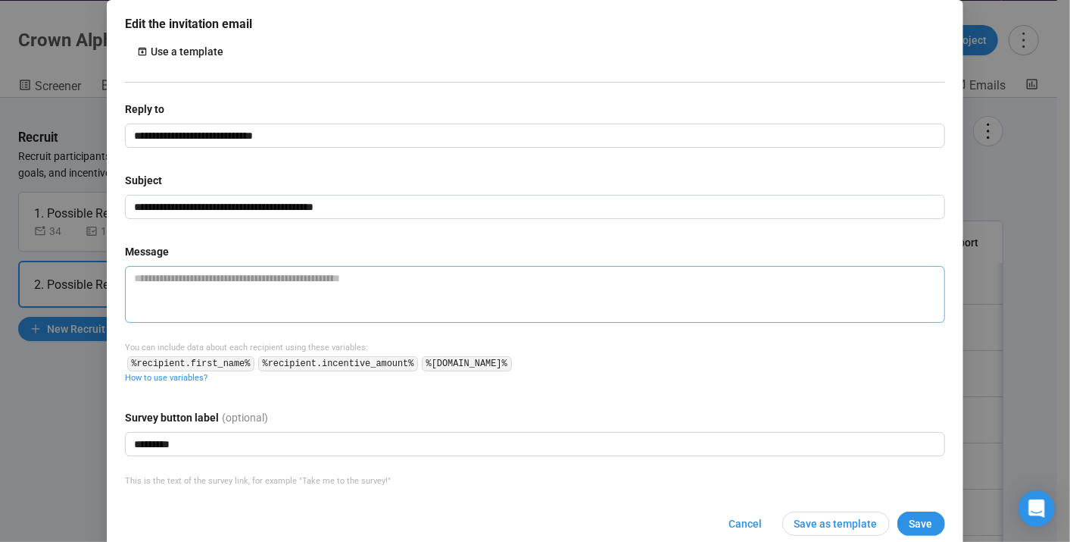
paste textarea "**********"
type textarea "**********"
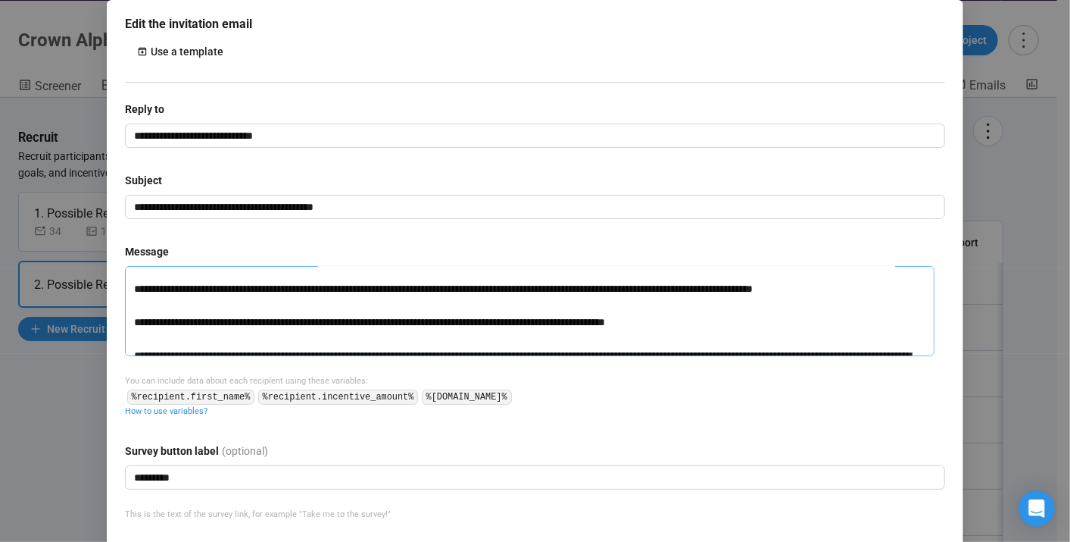
scroll to position [108, 0]
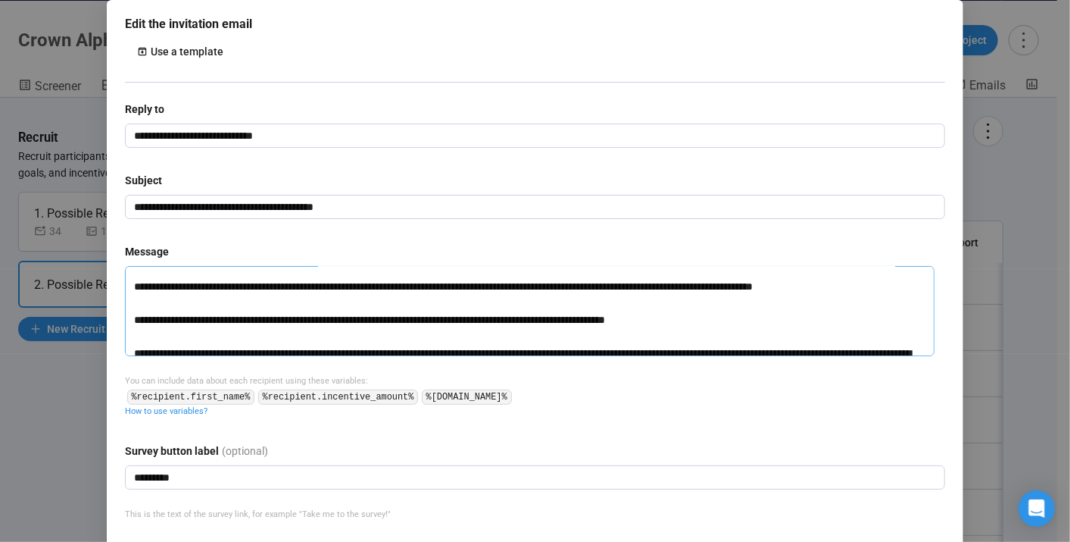
click at [279, 288] on textarea "**********" at bounding box center [530, 311] width 810 height 90
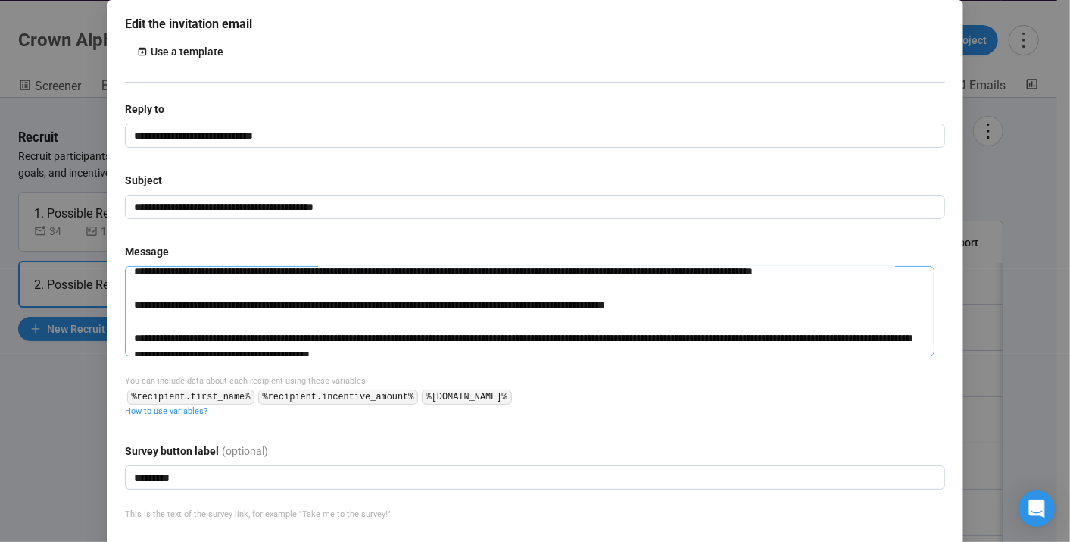
click at [318, 292] on textarea "**********" at bounding box center [530, 311] width 810 height 90
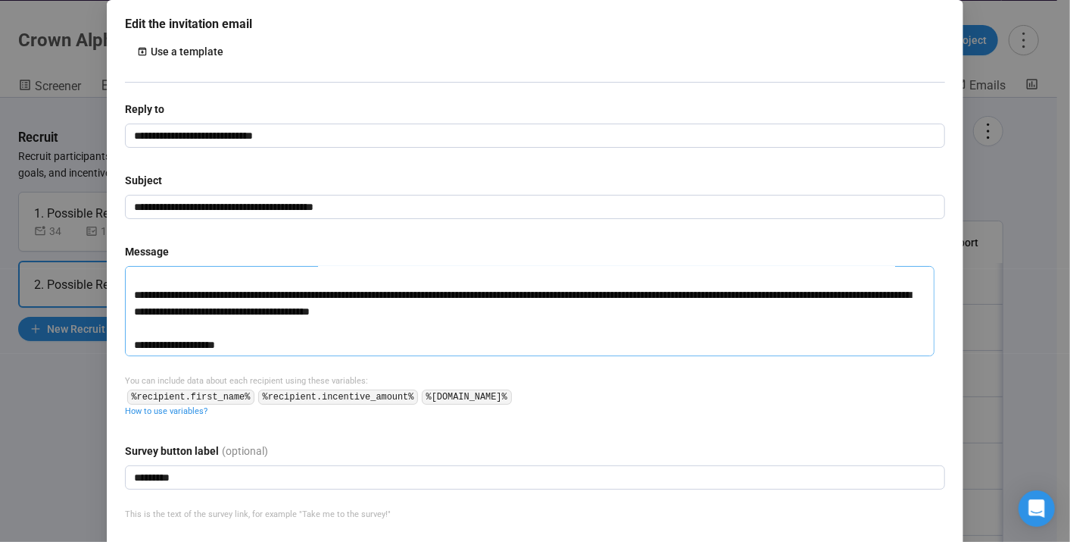
scroll to position [41, 0]
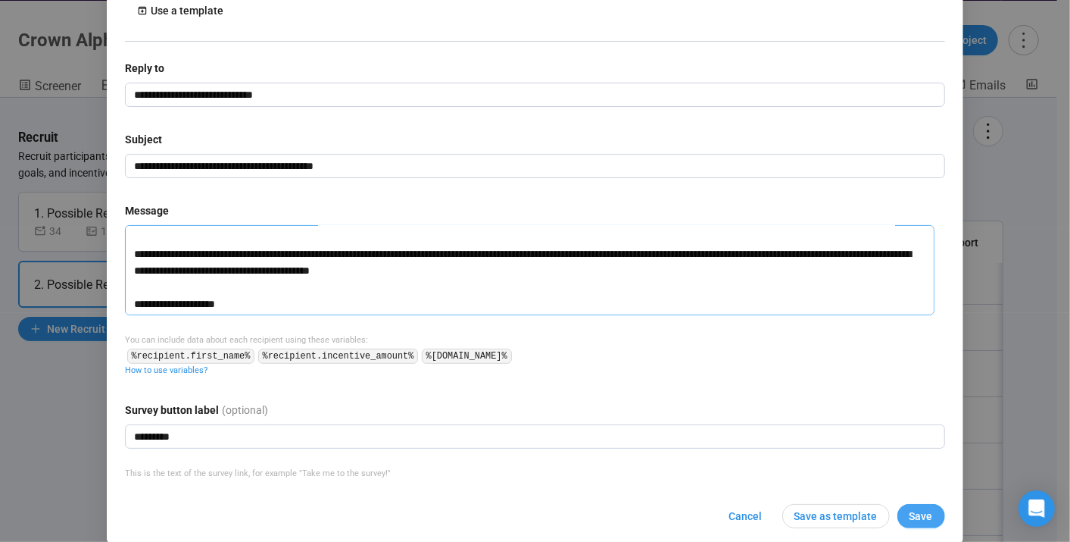
type textarea "**********"
click at [921, 526] on button "Save" at bounding box center [922, 516] width 48 height 24
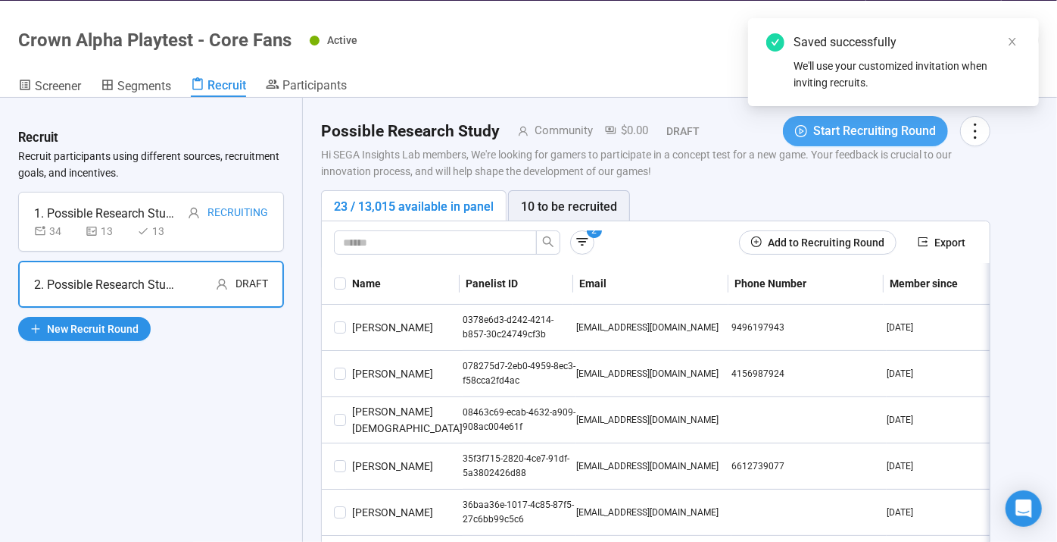
scroll to position [0, 0]
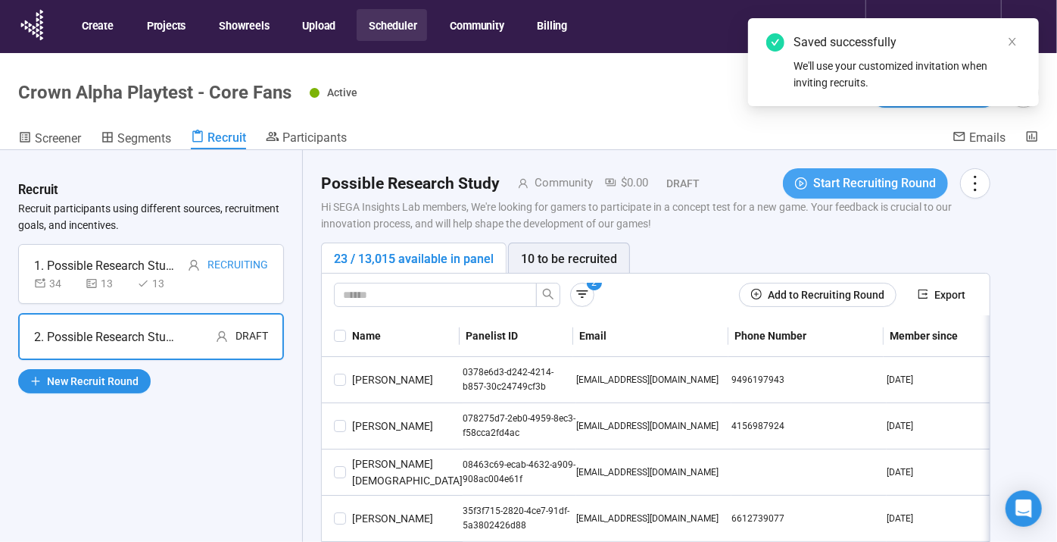
click at [834, 180] on span "Start Recruiting Round" at bounding box center [874, 182] width 123 height 19
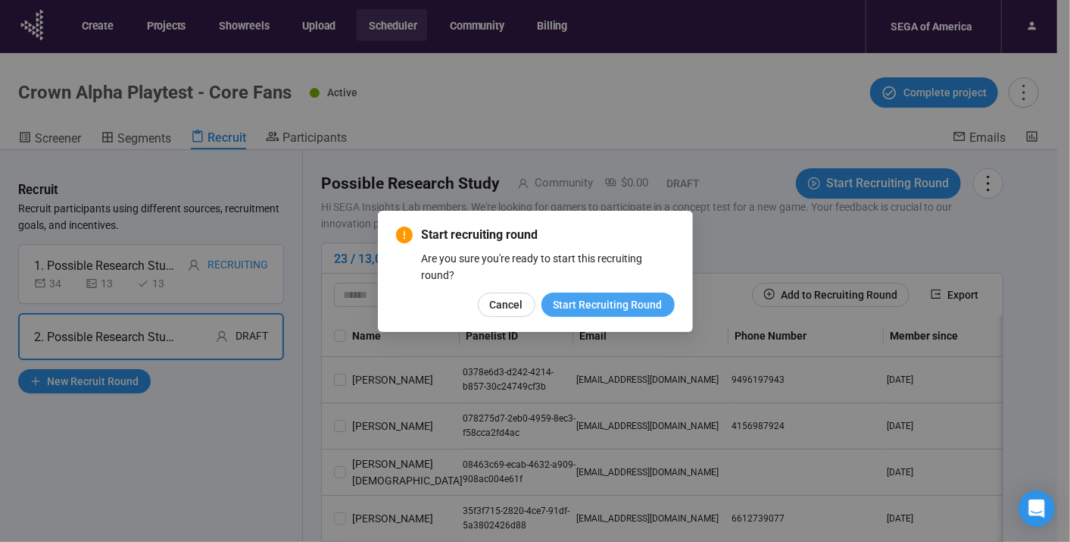
click at [640, 304] on span "Start Recruiting Round" at bounding box center [608, 304] width 109 height 17
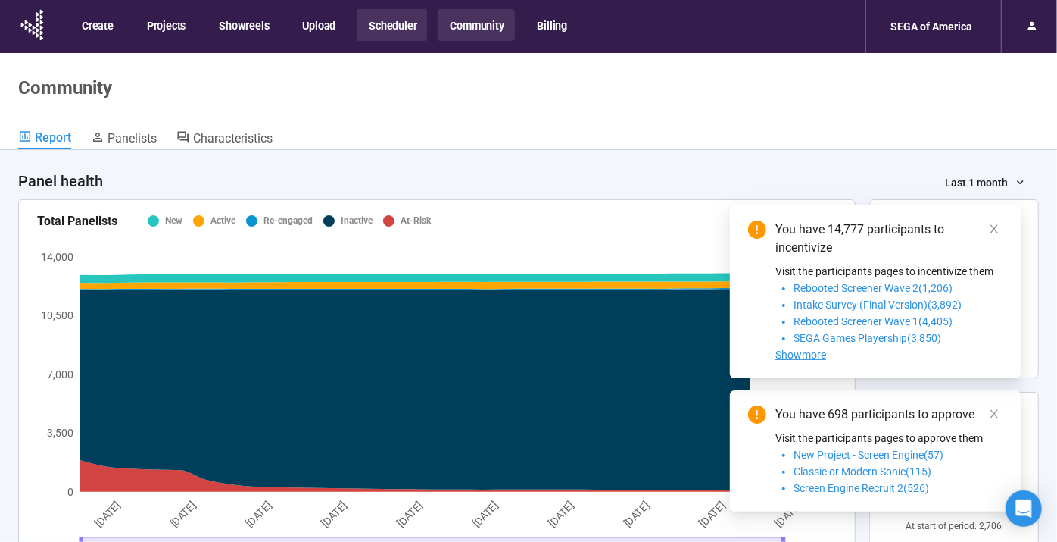
click at [420, 19] on button "Scheduler" at bounding box center [392, 25] width 70 height 32
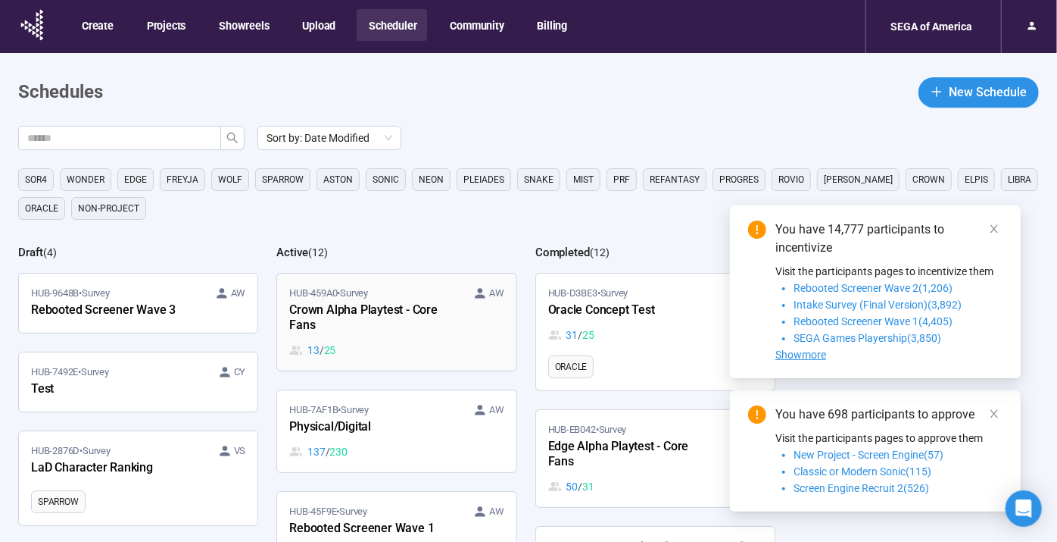
click at [386, 301] on div "Crown Alpha Playtest - Core Fans" at bounding box center [372, 318] width 167 height 35
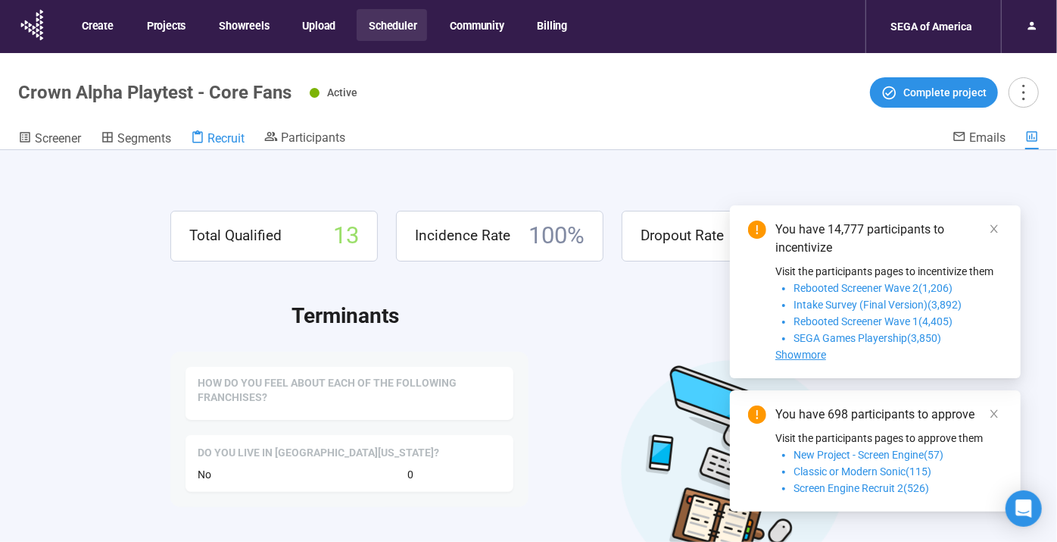
click at [212, 132] on span "Recruit" at bounding box center [226, 138] width 37 height 14
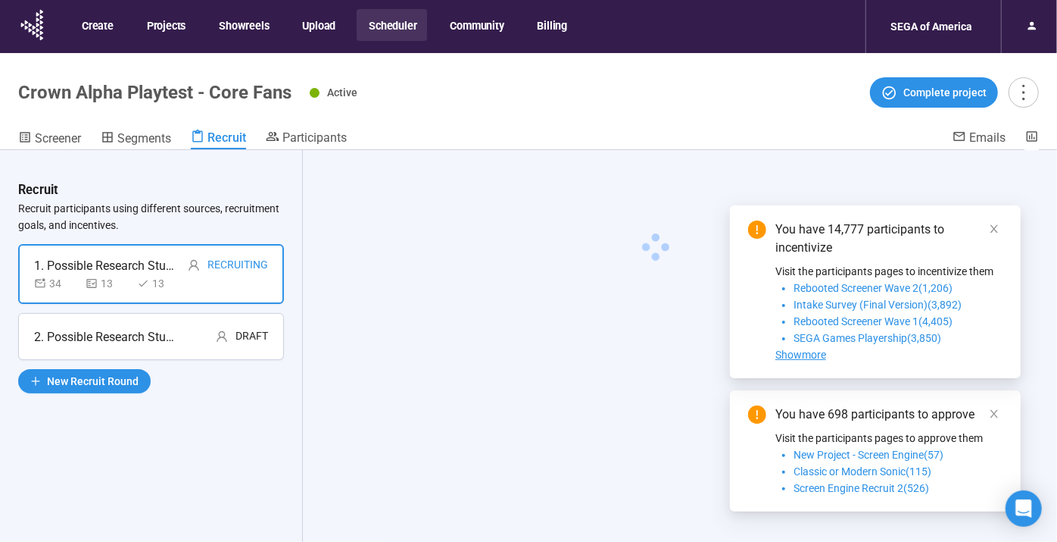
click at [180, 337] on div "2. Possible Research Study Draft" at bounding box center [151, 336] width 234 height 19
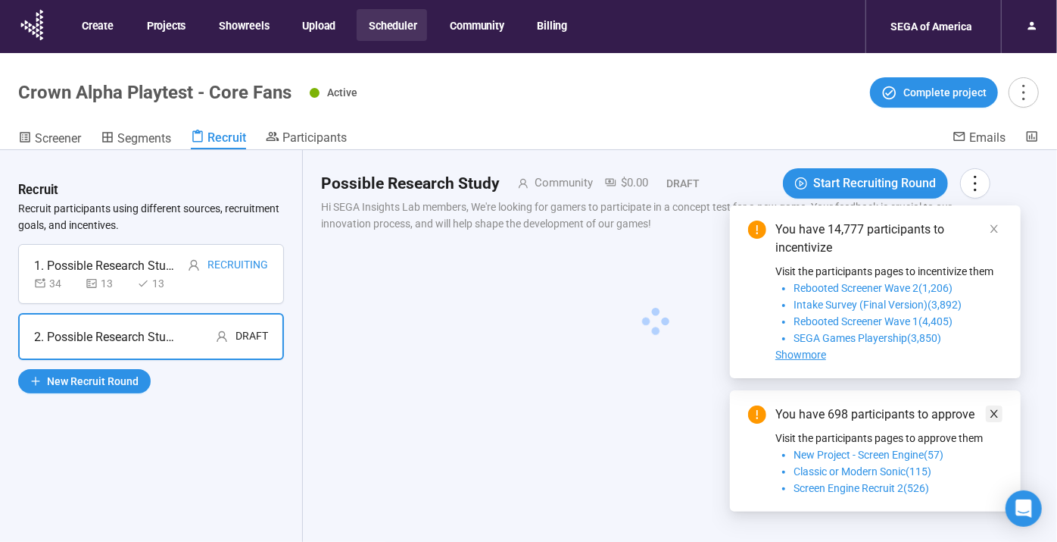
click at [994, 414] on icon "close" at bounding box center [994, 413] width 11 height 11
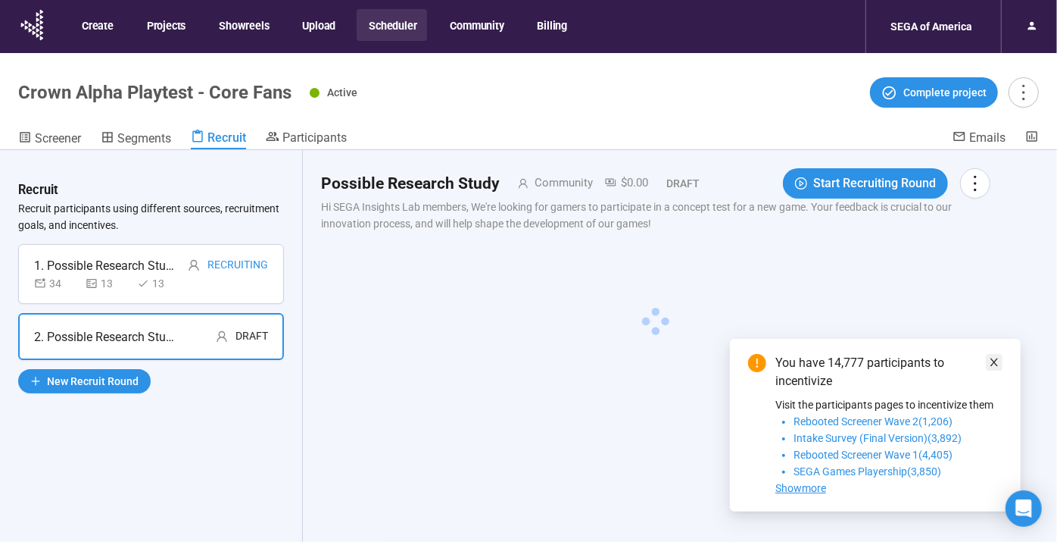
click at [993, 364] on icon "close" at bounding box center [995, 362] width 8 height 8
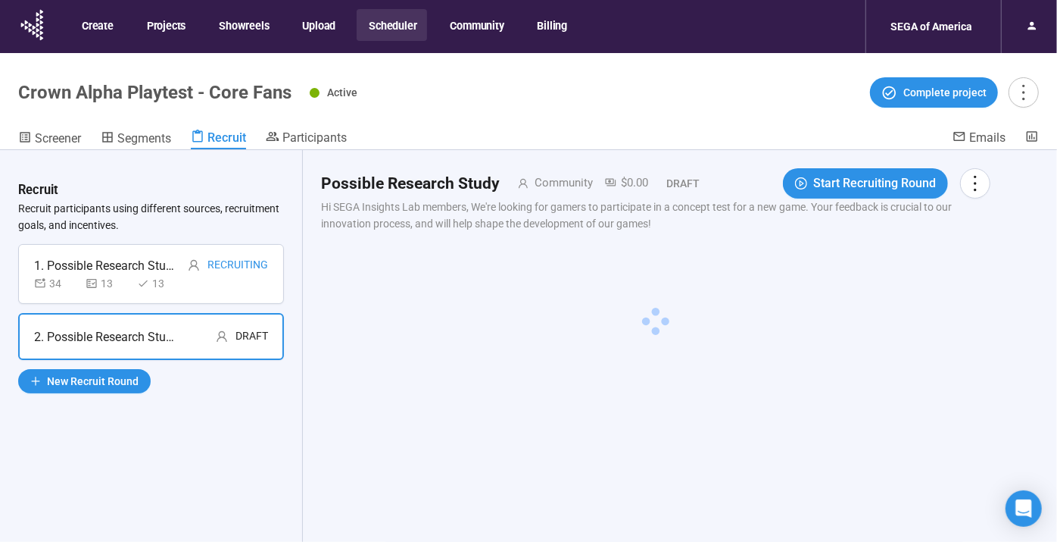
drag, startPoint x: 678, startPoint y: 323, endPoint x: 695, endPoint y: 333, distance: 20.0
click at [695, 333] on div at bounding box center [656, 323] width 670 height 163
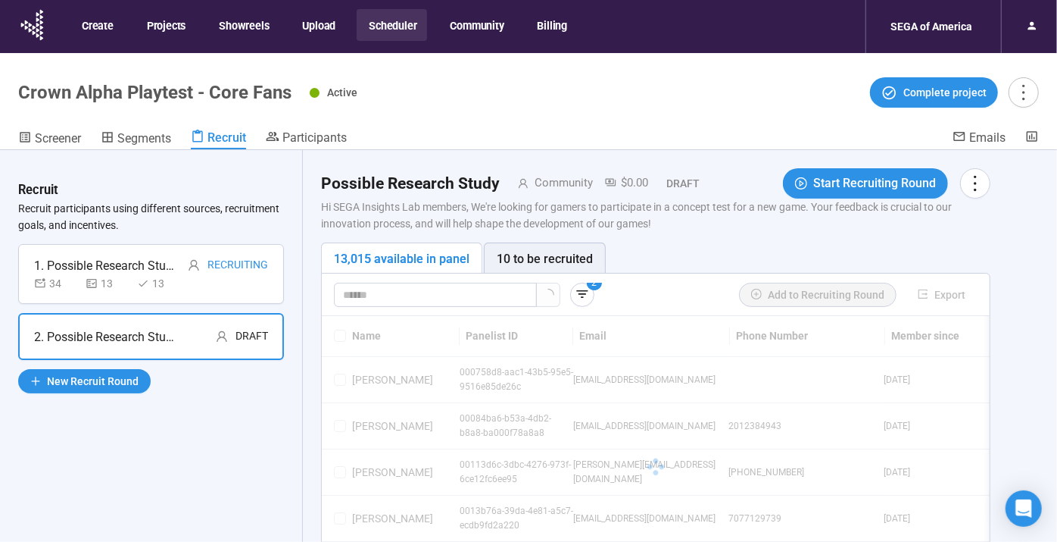
scroll to position [13, 0]
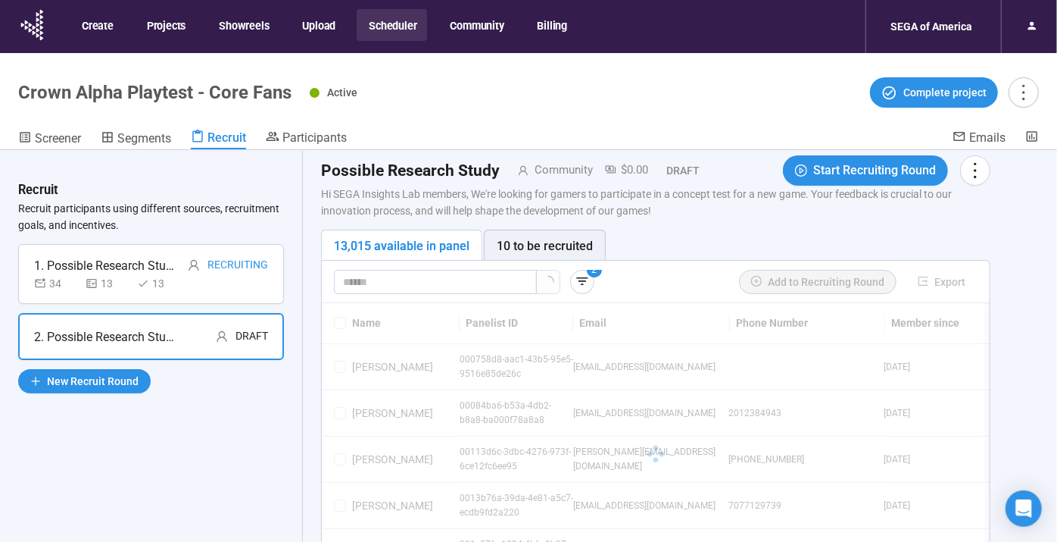
click at [127, 315] on div "2. Possible Research Study Draft" at bounding box center [151, 336] width 266 height 47
click at [134, 303] on div "1. Possible Research Study Recruiting 34 13 13" at bounding box center [151, 274] width 266 height 60
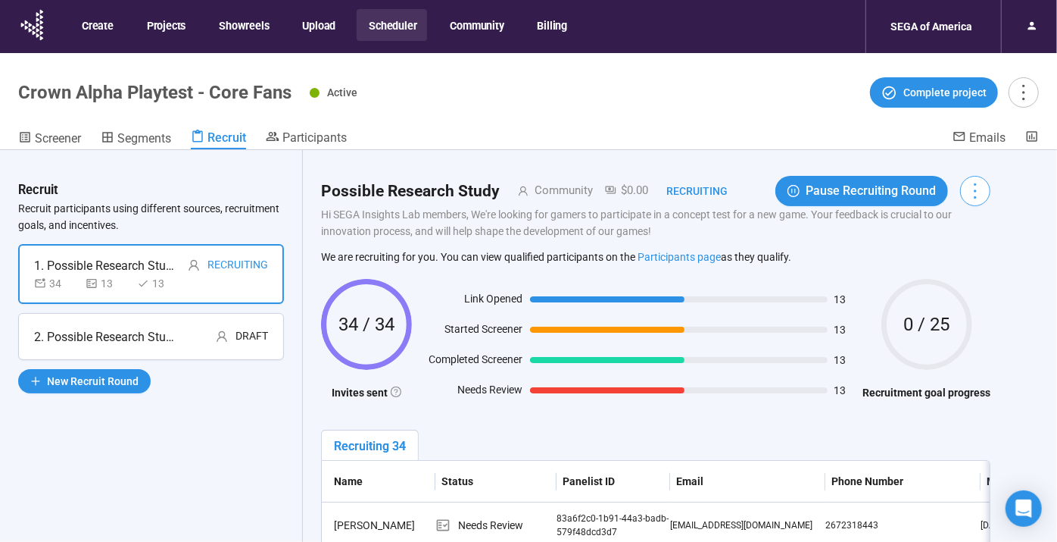
click at [965, 194] on icon "more" at bounding box center [975, 190] width 20 height 20
click at [629, 248] on div "Possible Research Study Community $0.00 Recruiting Pause Recruiting Round Hi SE…" at bounding box center [656, 298] width 670 height 261
click at [1022, 89] on icon "more" at bounding box center [1023, 92] width 20 height 20
click at [52, 145] on span "Screener" at bounding box center [58, 138] width 46 height 14
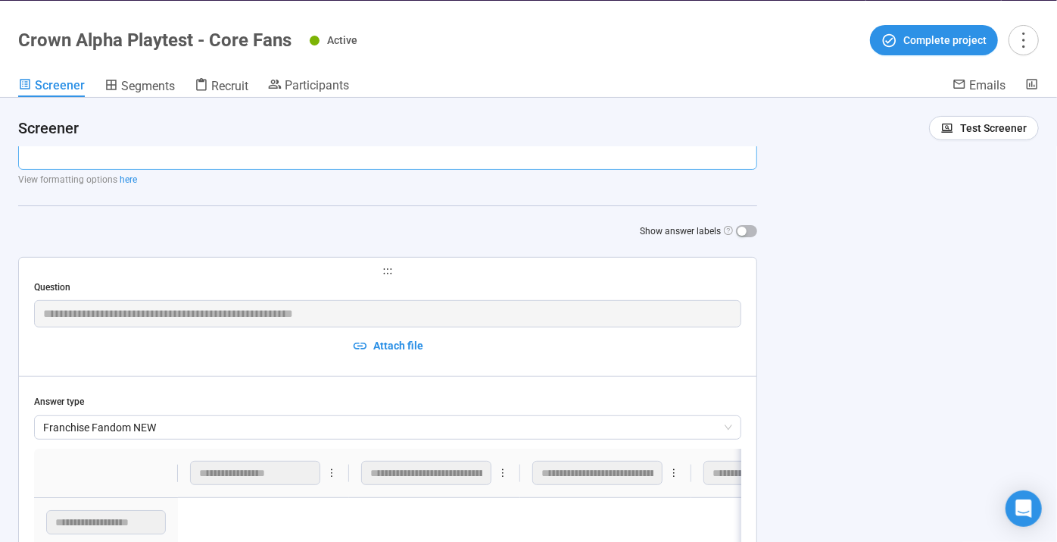
scroll to position [142, 0]
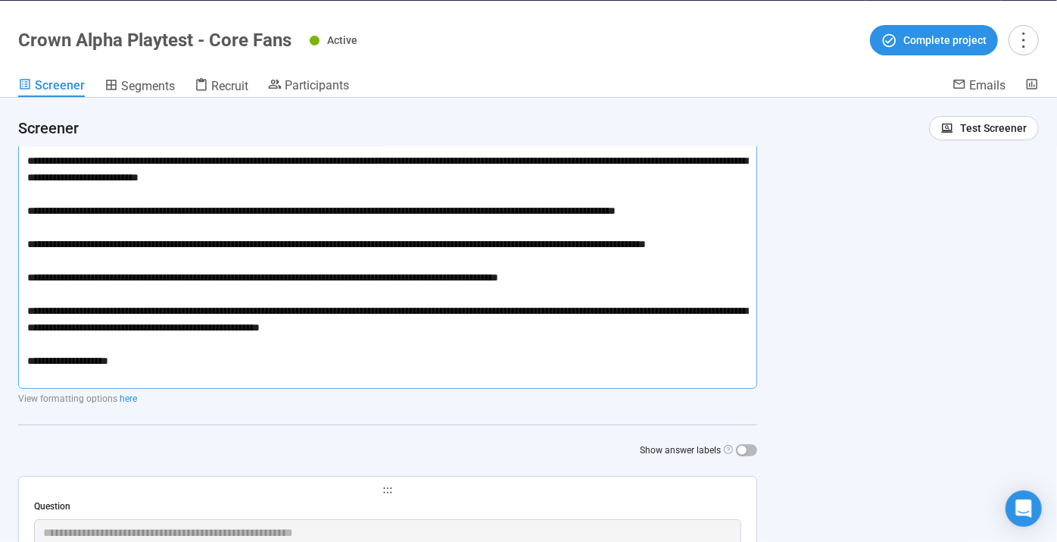
drag, startPoint x: 201, startPoint y: 403, endPoint x: 439, endPoint y: 405, distance: 237.1
click at [439, 405] on div "**********" at bounding box center [387, 240] width 739 height 436
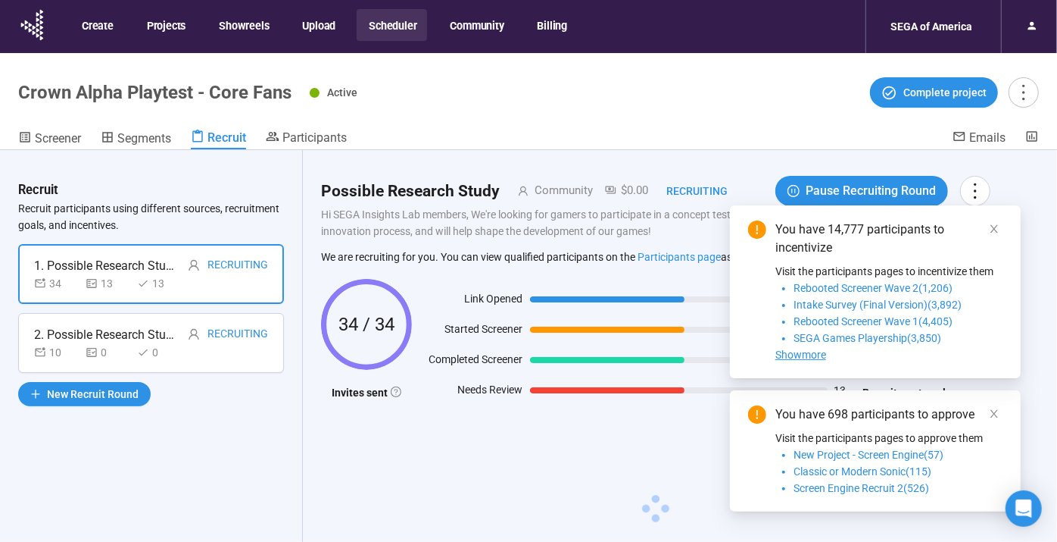
click at [239, 321] on div "2. Possible Research Study Recruiting 10 0 0" at bounding box center [151, 343] width 266 height 60
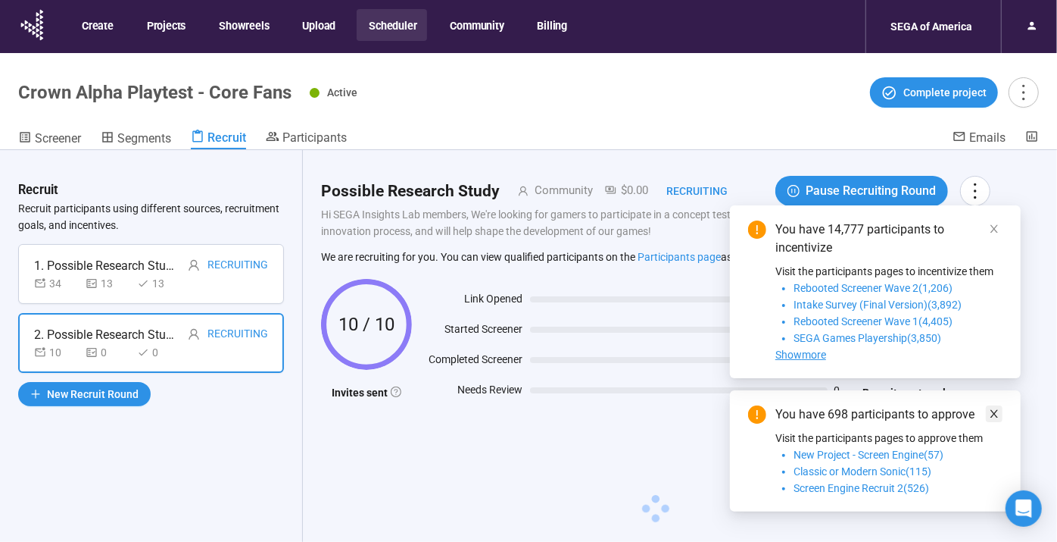
click at [998, 413] on icon "close" at bounding box center [994, 413] width 11 height 11
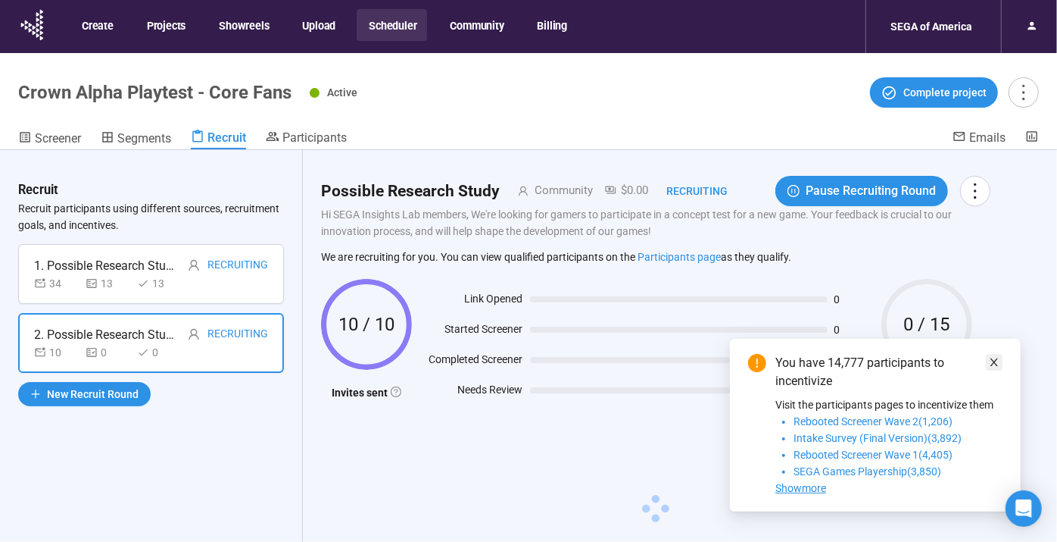
click at [991, 364] on icon "close" at bounding box center [994, 362] width 11 height 11
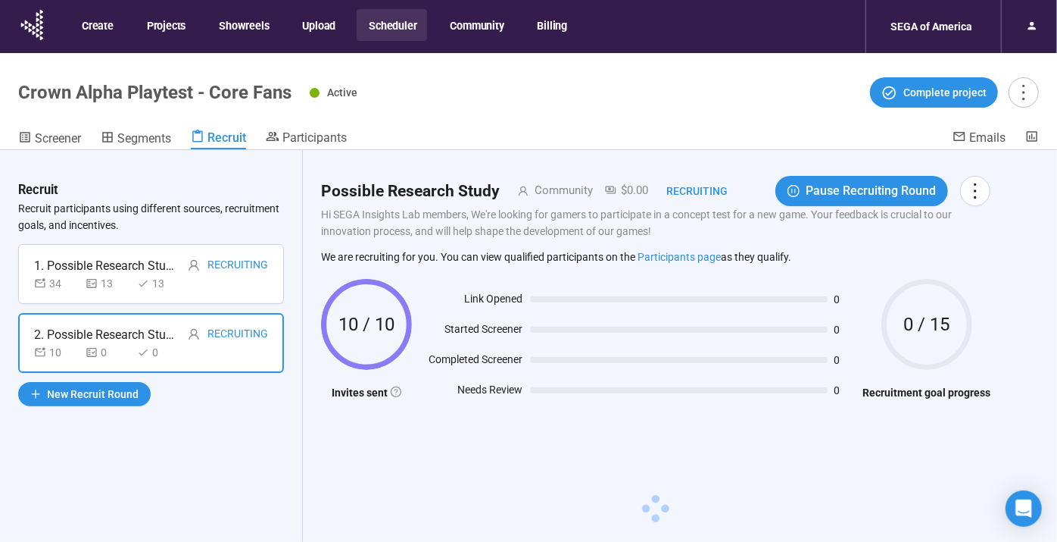
click at [195, 273] on div at bounding box center [194, 265] width 12 height 19
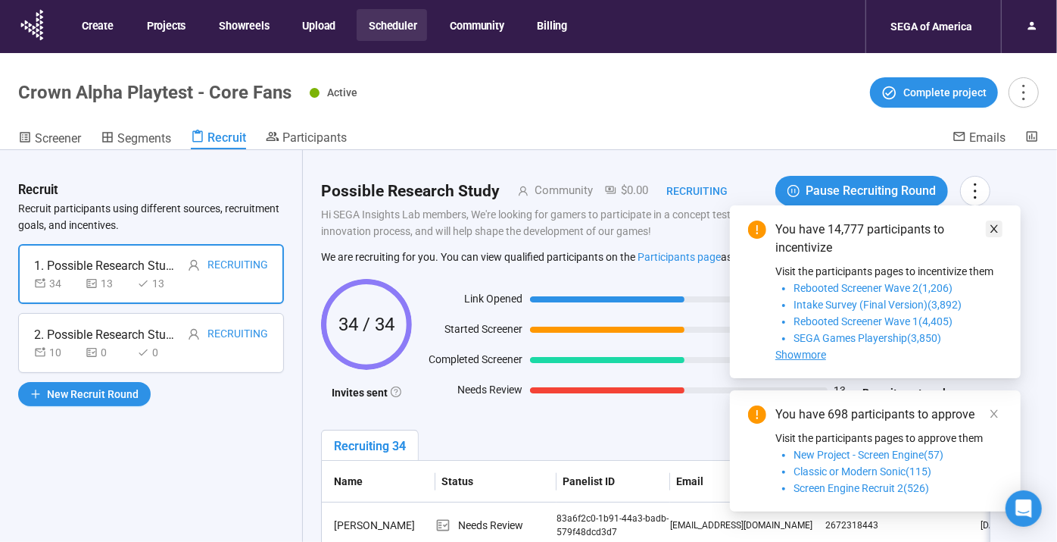
click at [986, 229] on link at bounding box center [994, 228] width 17 height 17
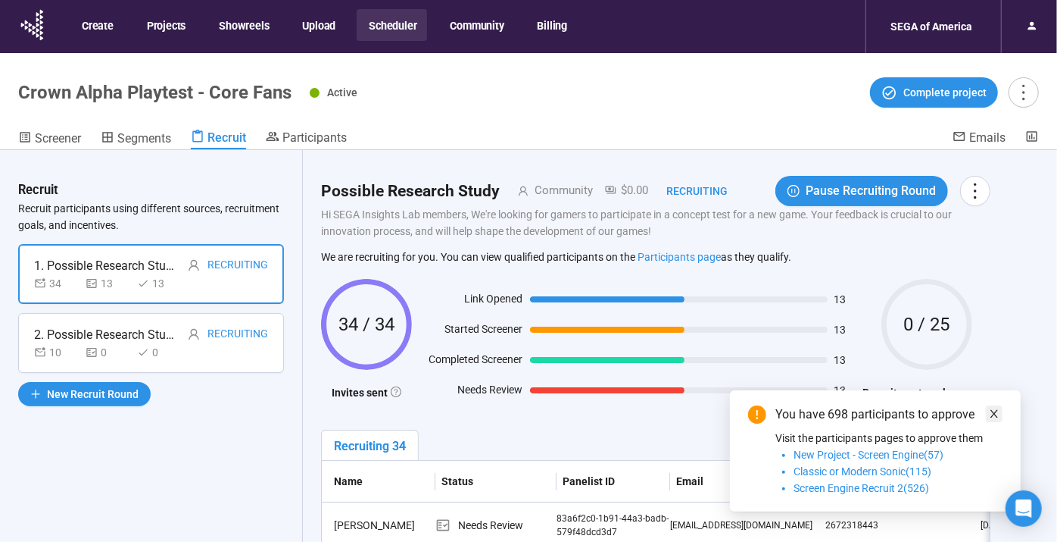
click at [997, 418] on icon "close" at bounding box center [994, 413] width 11 height 11
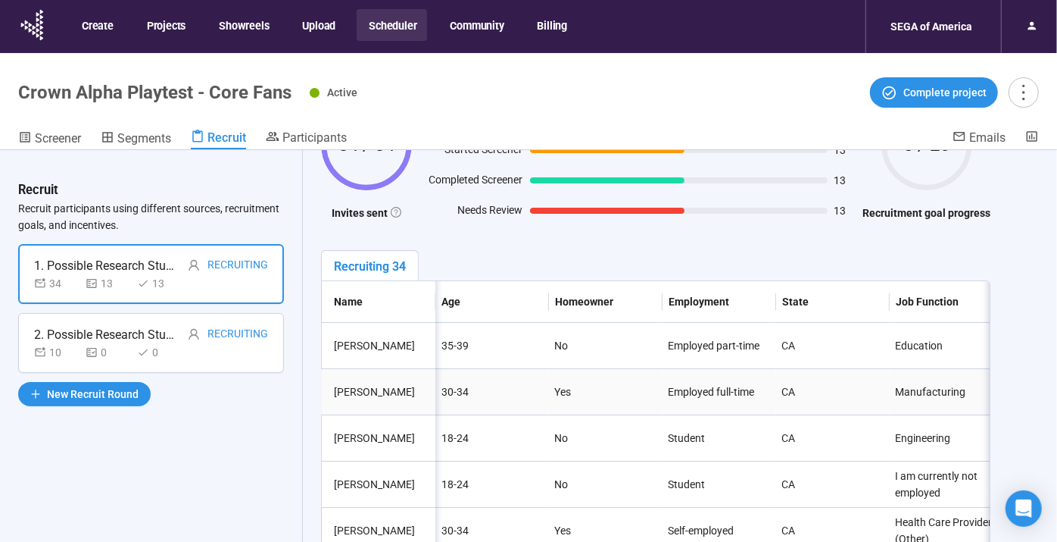
scroll to position [0, 758]
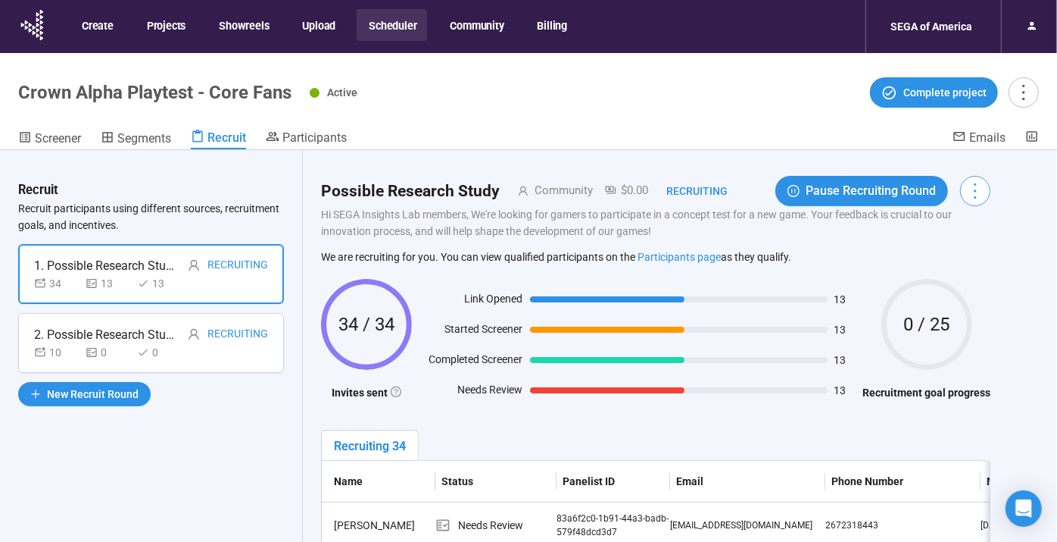
click at [973, 186] on icon "more" at bounding box center [975, 190] width 20 height 20
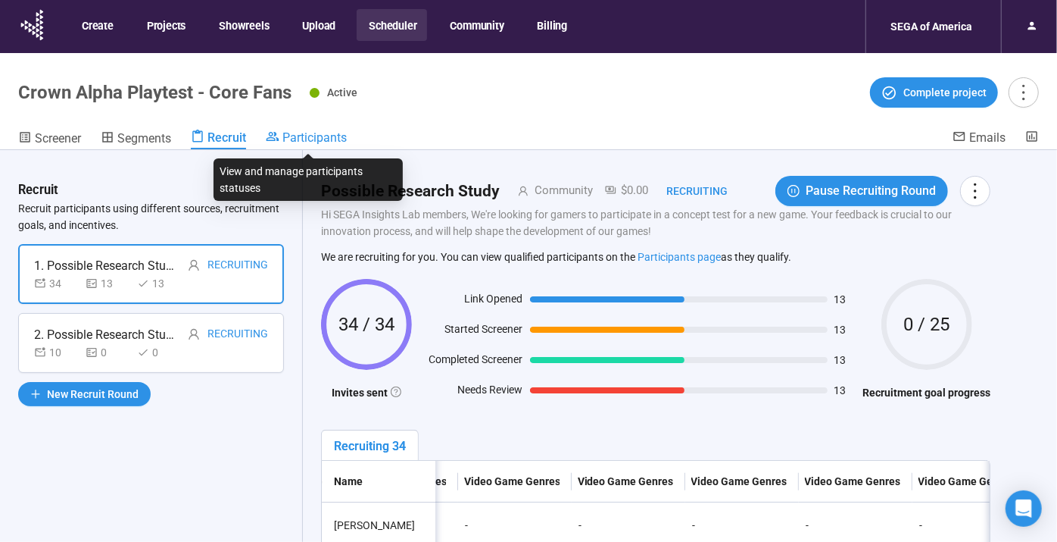
click at [324, 141] on span "Participants" at bounding box center [315, 137] width 64 height 14
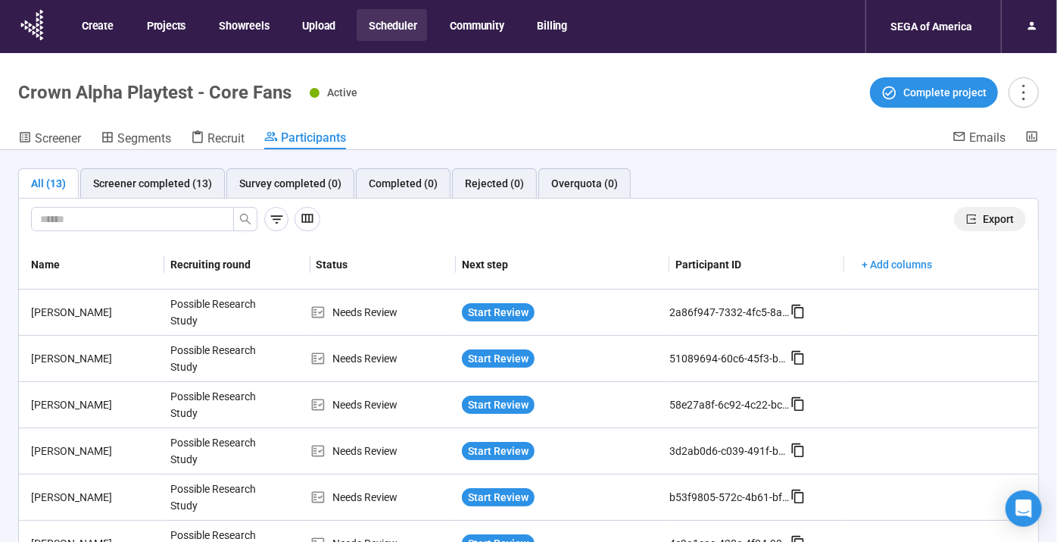
click at [988, 212] on span "Export" at bounding box center [998, 219] width 31 height 17
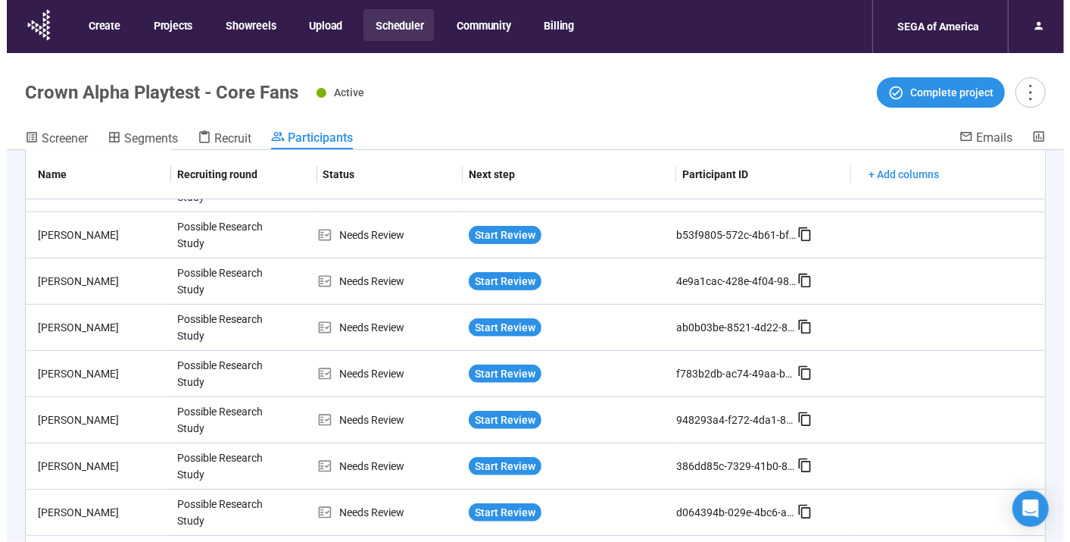
scroll to position [340, 0]
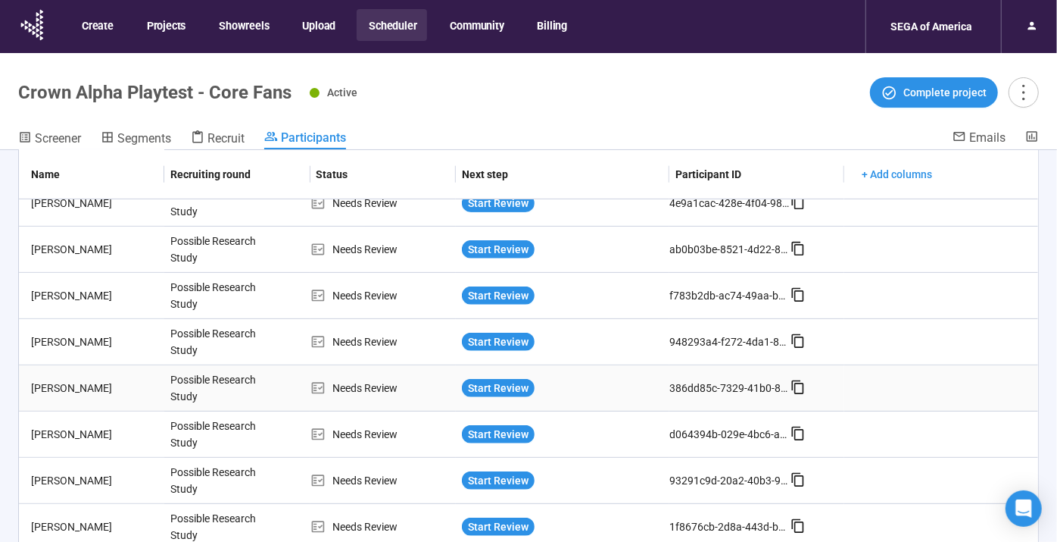
click at [70, 393] on td "[PERSON_NAME]" at bounding box center [91, 388] width 145 height 46
click at [62, 392] on div "[PERSON_NAME]" at bounding box center [94, 387] width 139 height 17
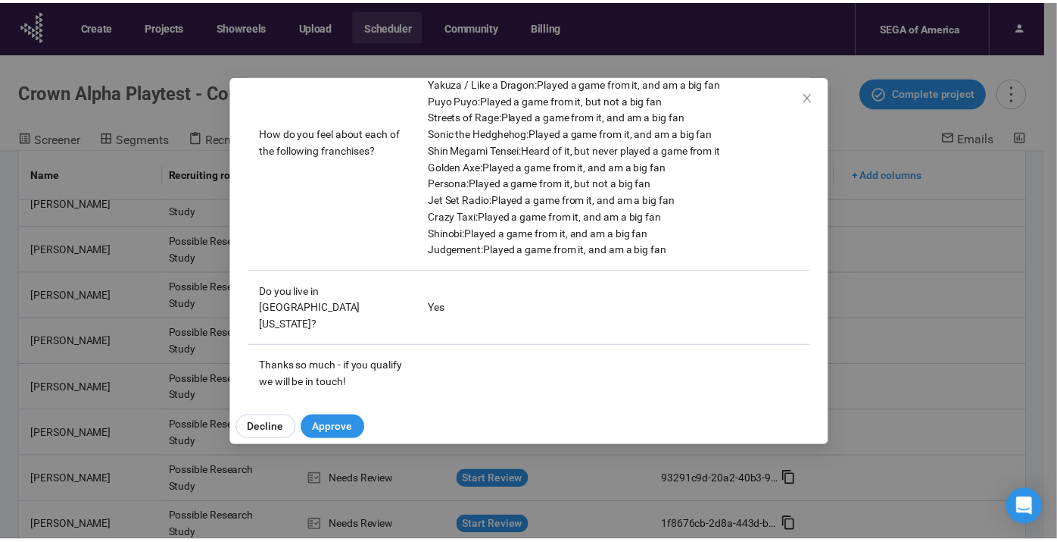
scroll to position [0, 0]
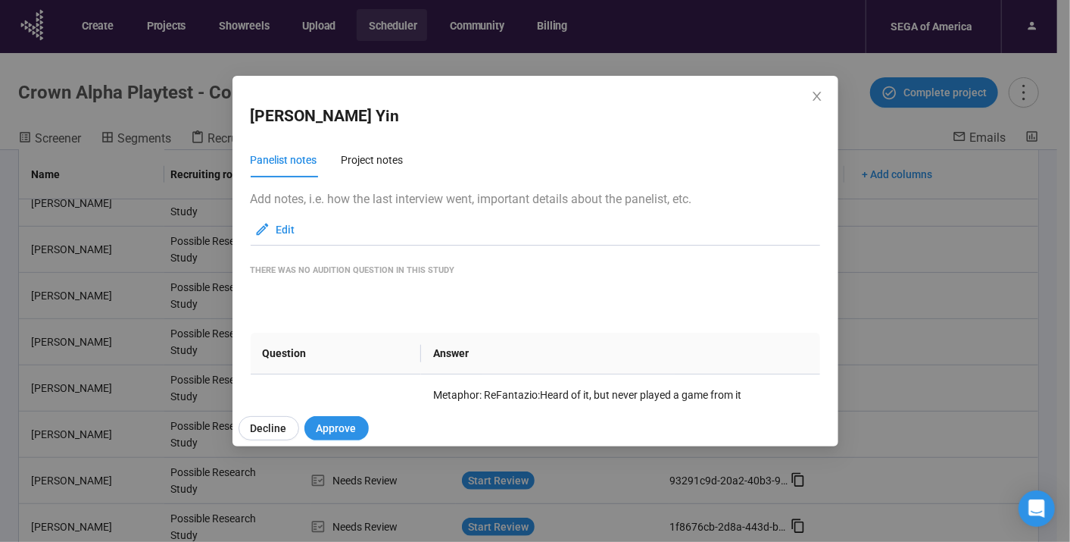
click at [74, 315] on div "Ming Yin Panelist notes Project notes Add notes, i.e. how the last interview we…" at bounding box center [535, 271] width 1070 height 542
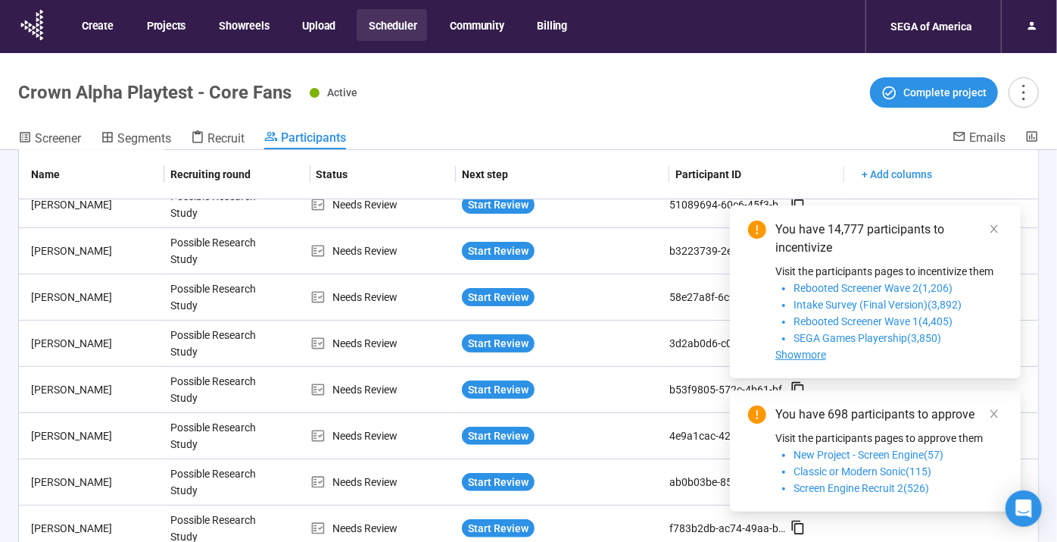
scroll to position [386, 0]
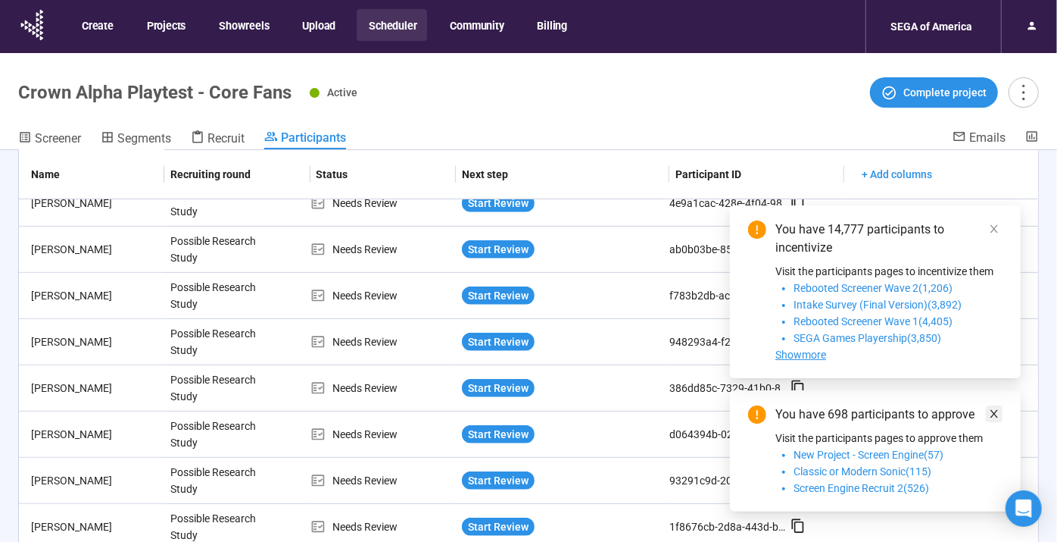
click at [993, 413] on icon "close" at bounding box center [994, 413] width 11 height 11
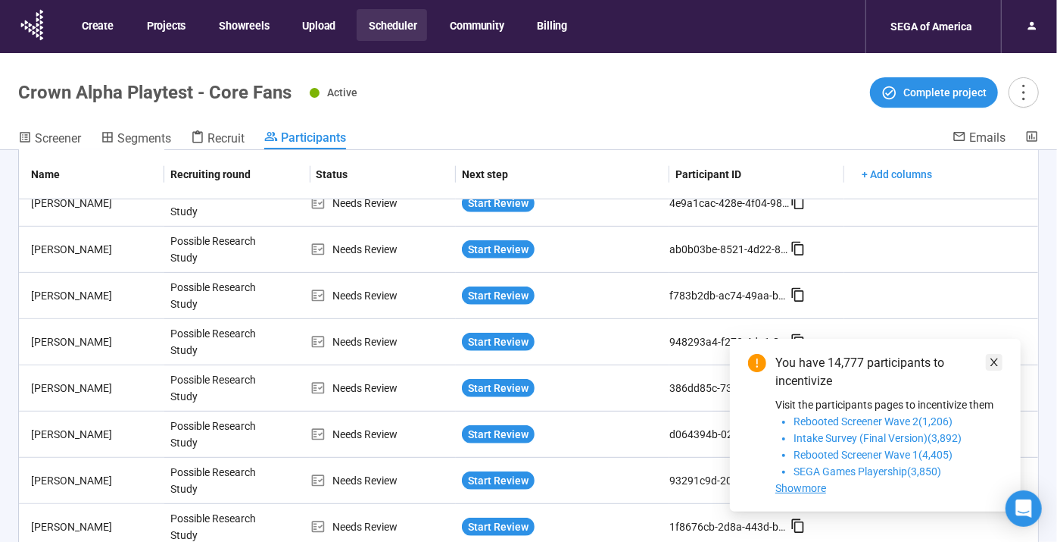
click at [996, 364] on icon "close" at bounding box center [995, 362] width 8 height 8
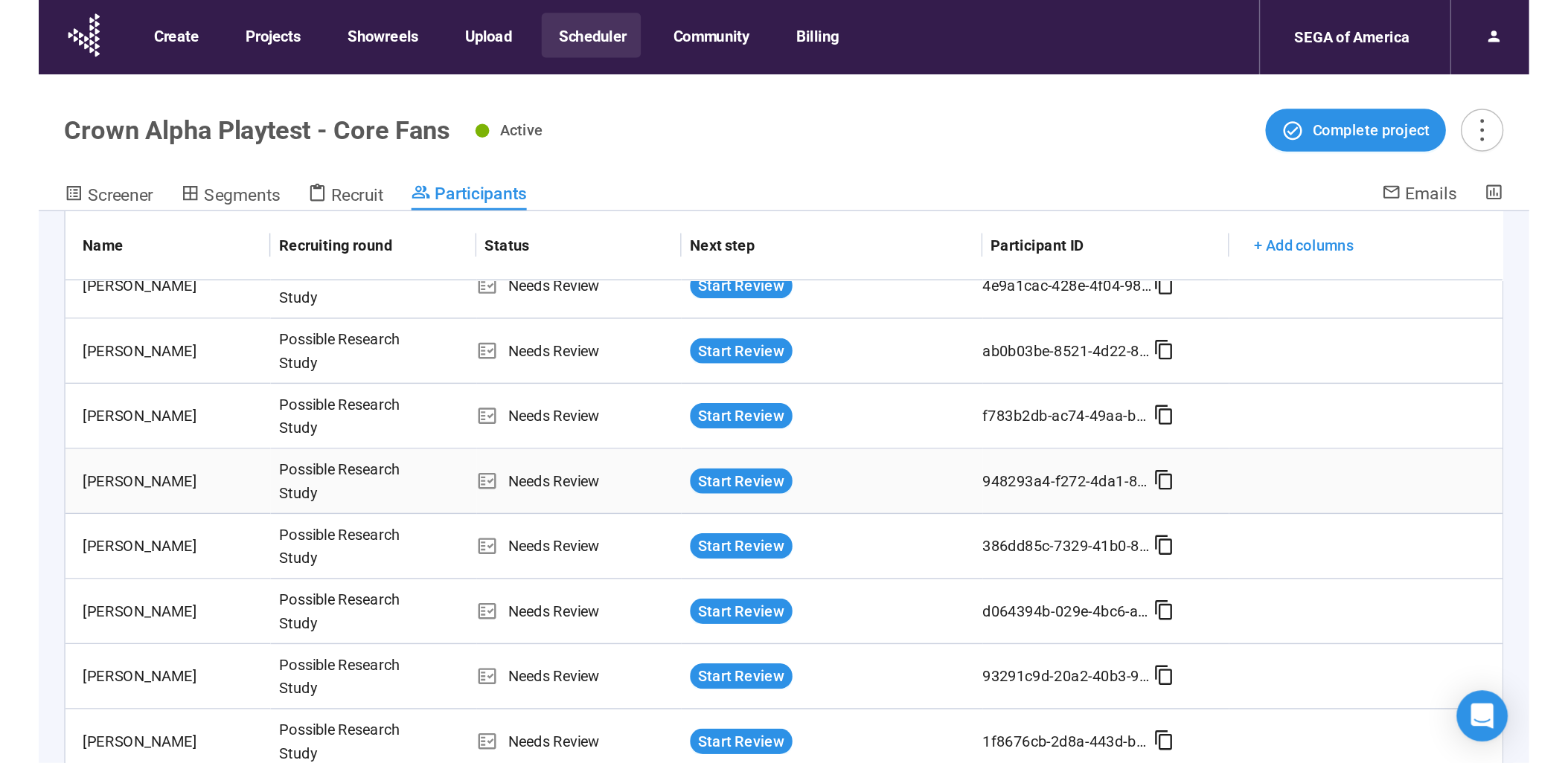
scroll to position [0, 0]
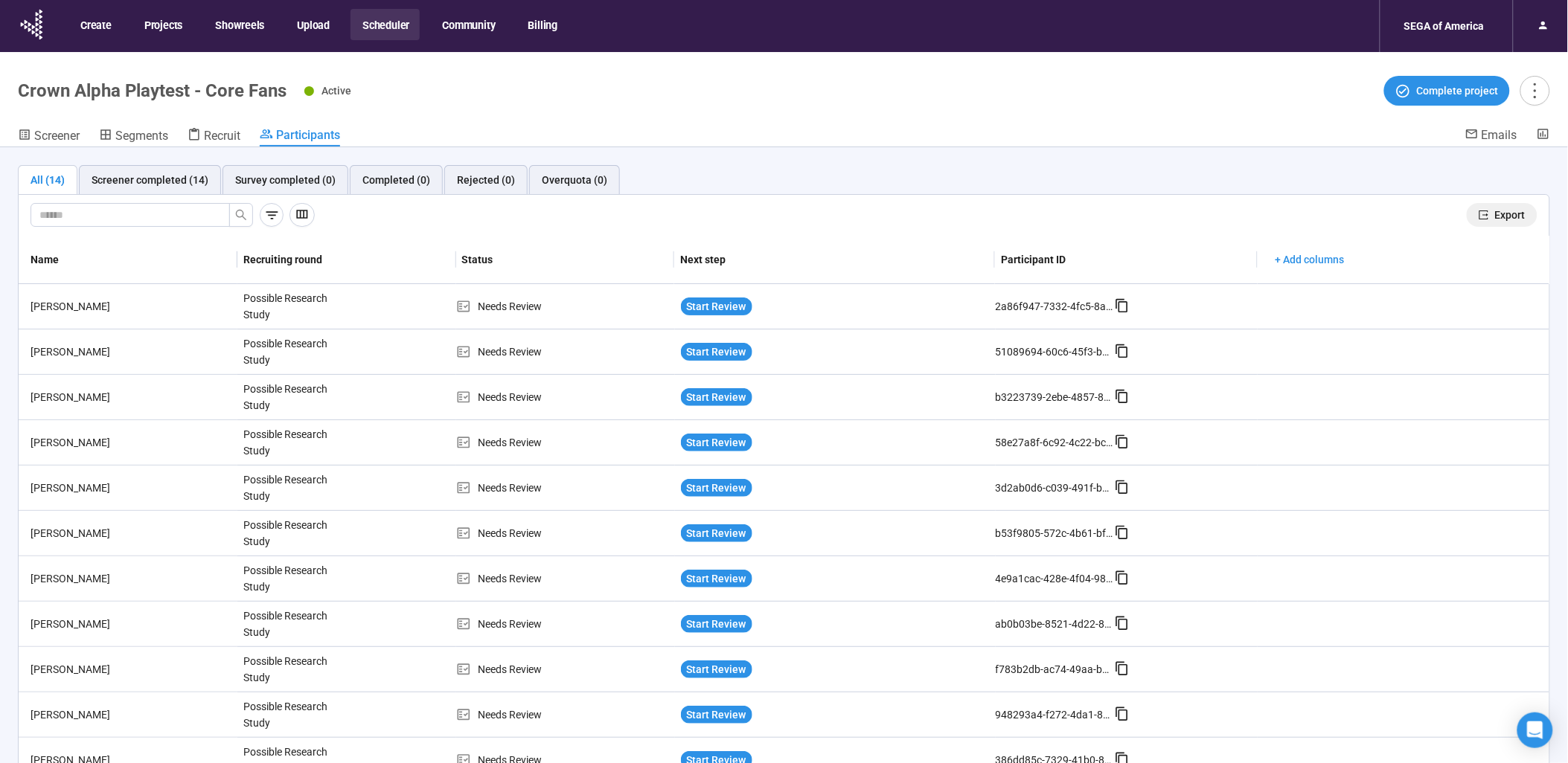
click at [1495, 220] on span "Export" at bounding box center [1510, 215] width 30 height 17
